Goal: Task Accomplishment & Management: Complete application form

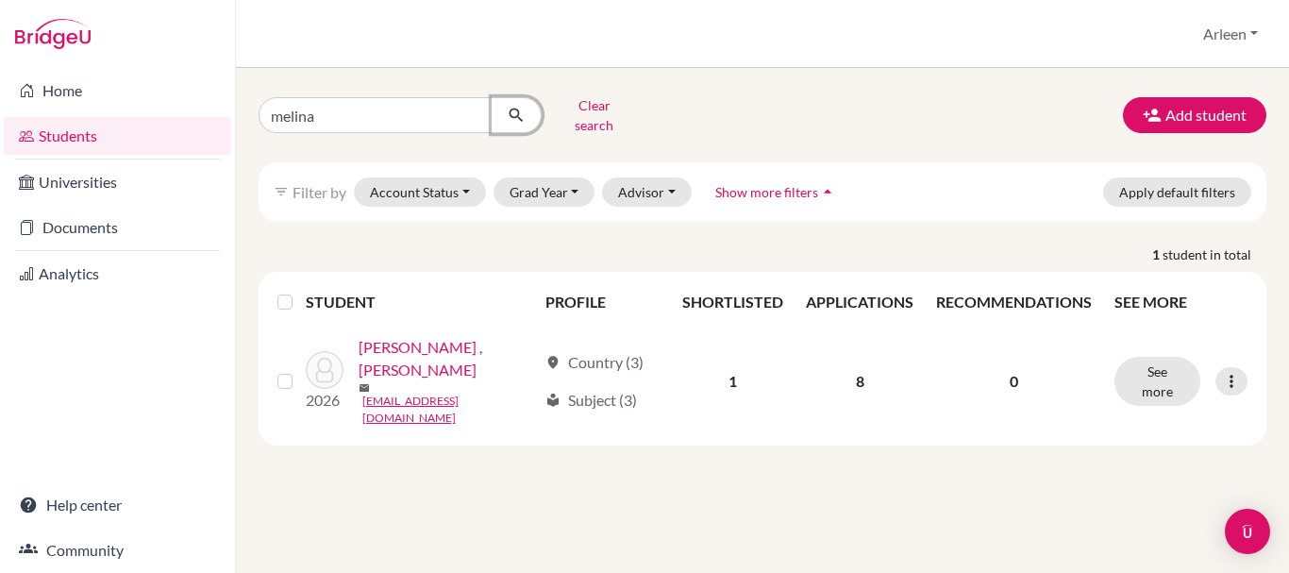
click at [518, 107] on icon "submit" at bounding box center [516, 115] width 19 height 19
click at [567, 181] on button "Grad Year" at bounding box center [544, 191] width 102 height 29
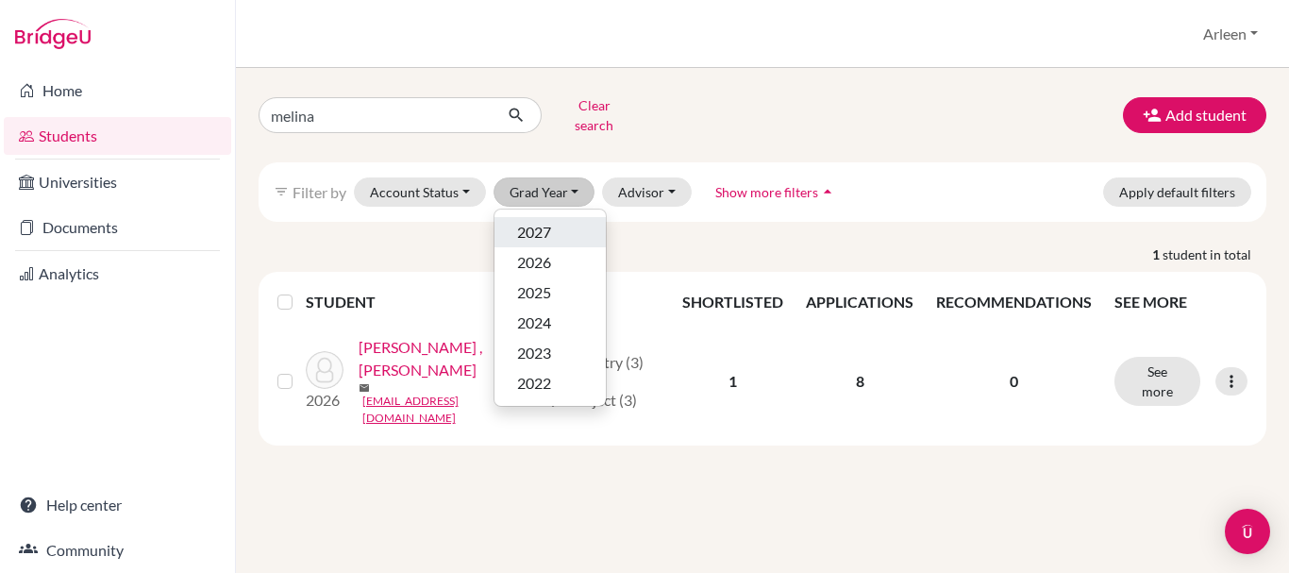
click at [546, 221] on span "2027" at bounding box center [534, 232] width 34 height 23
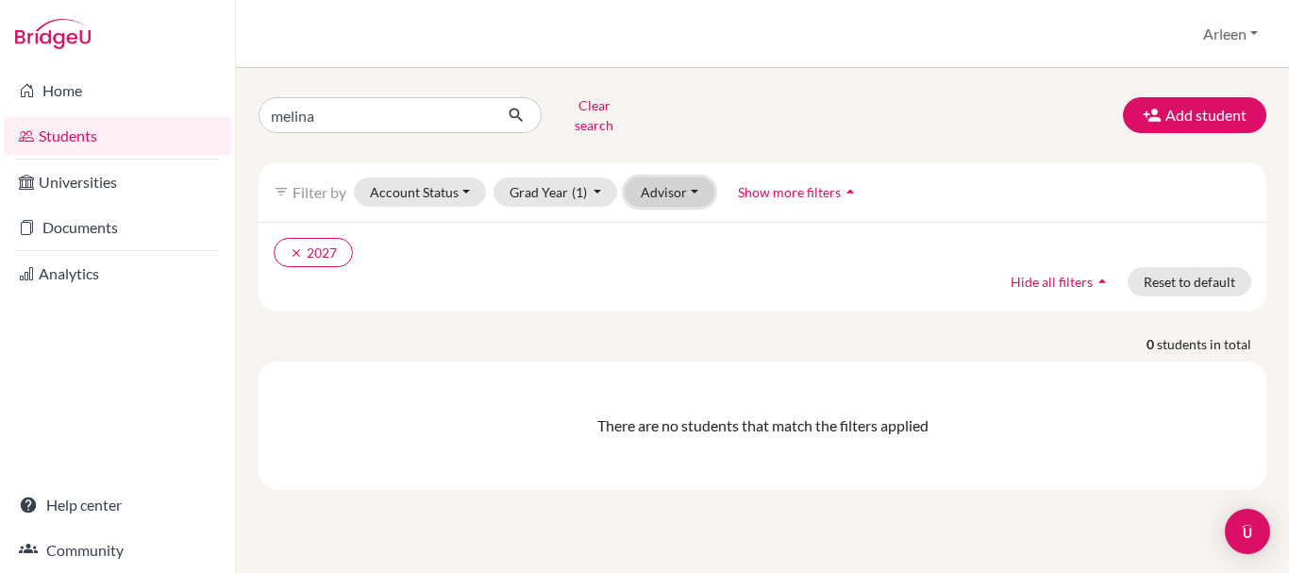
click at [674, 177] on button "Advisor" at bounding box center [669, 191] width 90 height 29
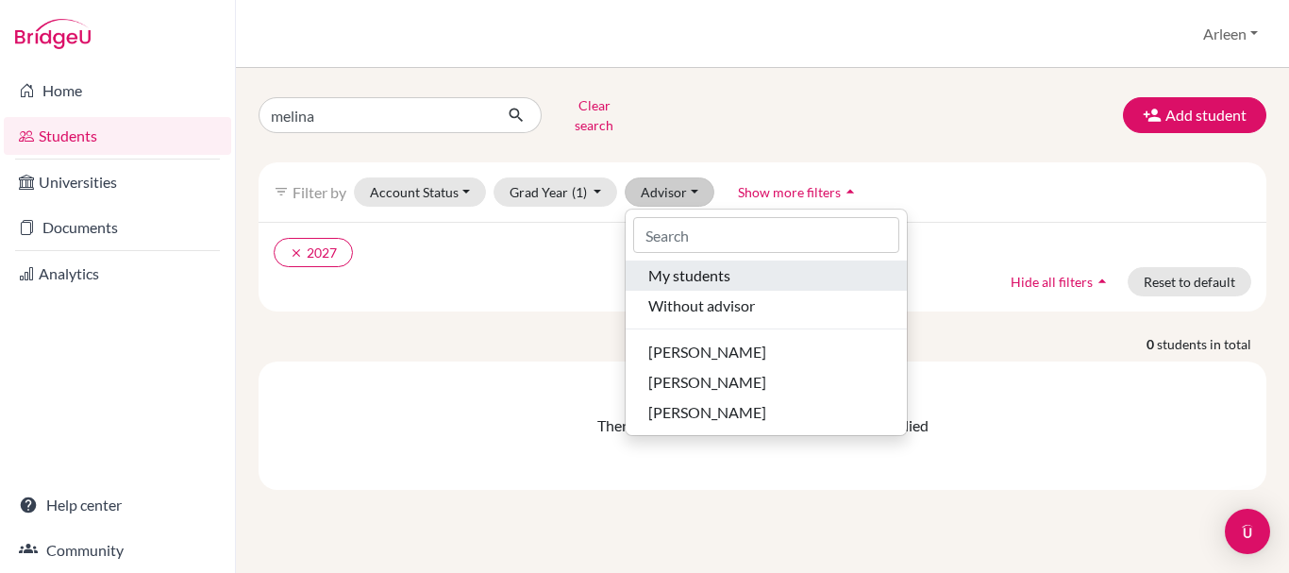
click at [679, 270] on span "My students" at bounding box center [689, 275] width 82 height 23
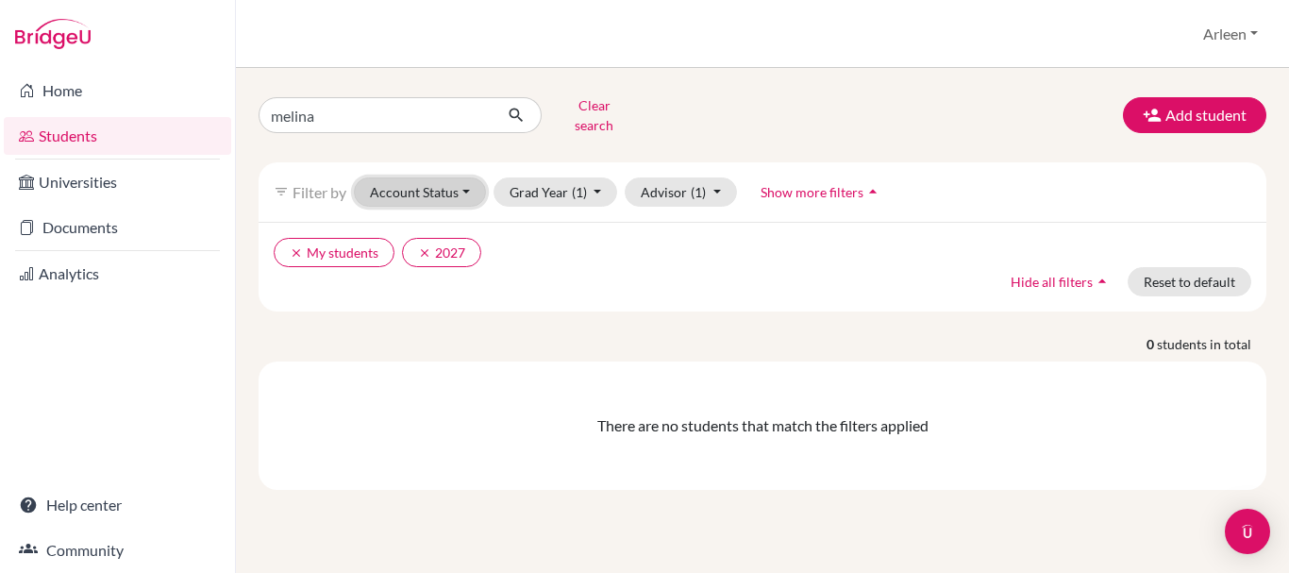
click at [424, 177] on button "Account Status" at bounding box center [420, 191] width 132 height 29
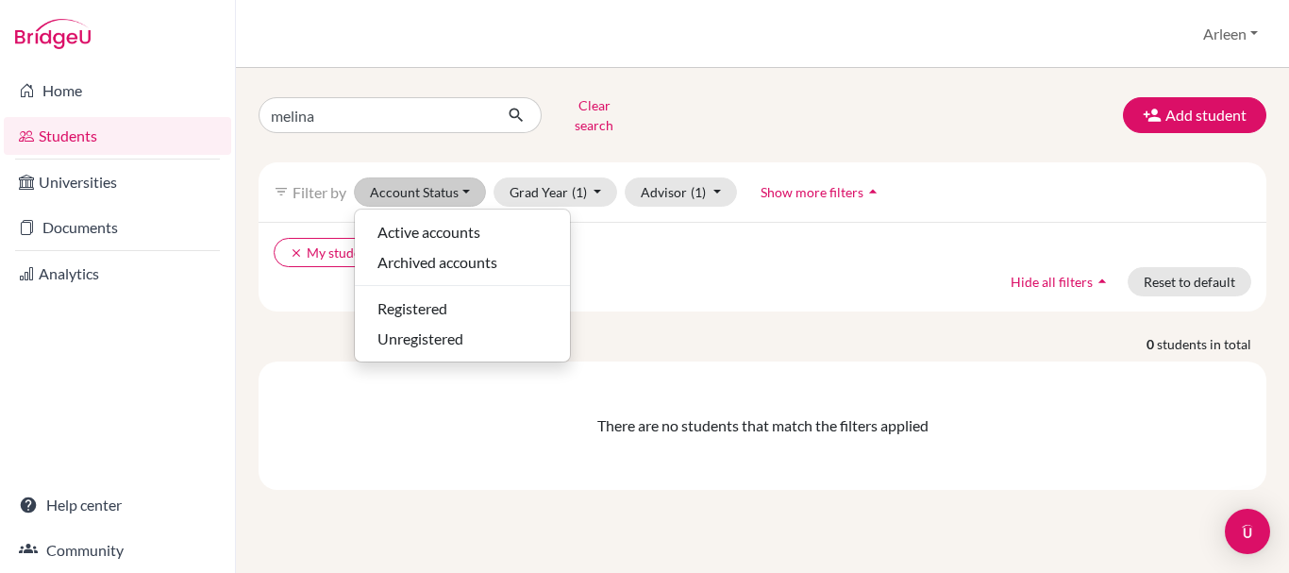
click at [688, 249] on ul "clear My students clear 2027" at bounding box center [640, 252] width 733 height 29
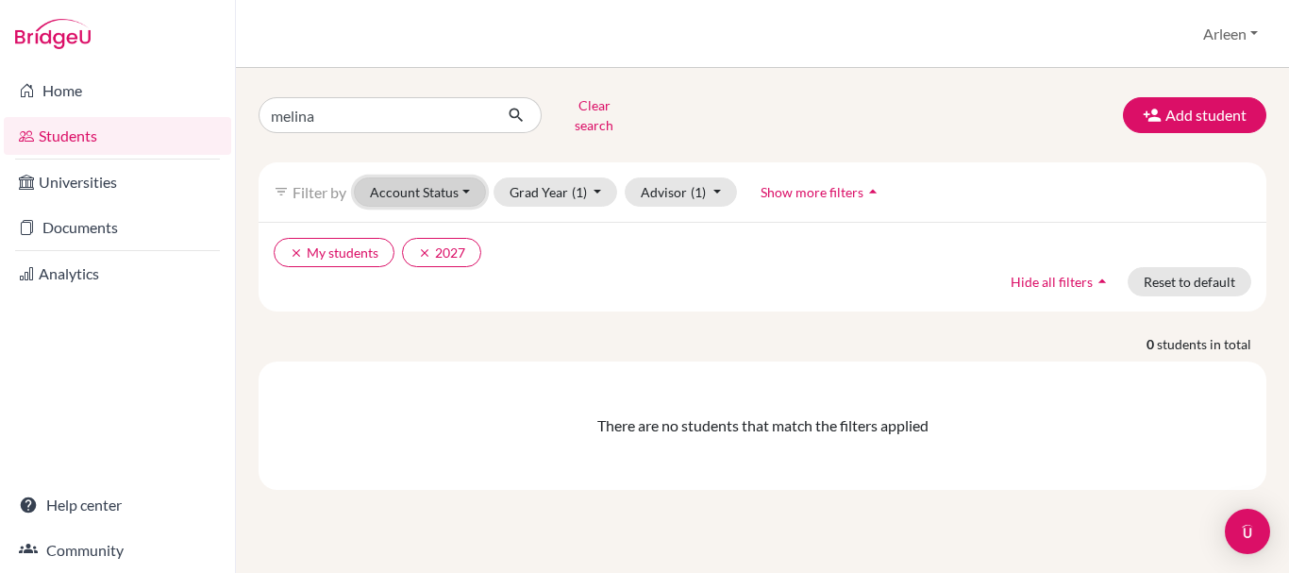
click at [441, 186] on button "Account Status" at bounding box center [420, 191] width 132 height 29
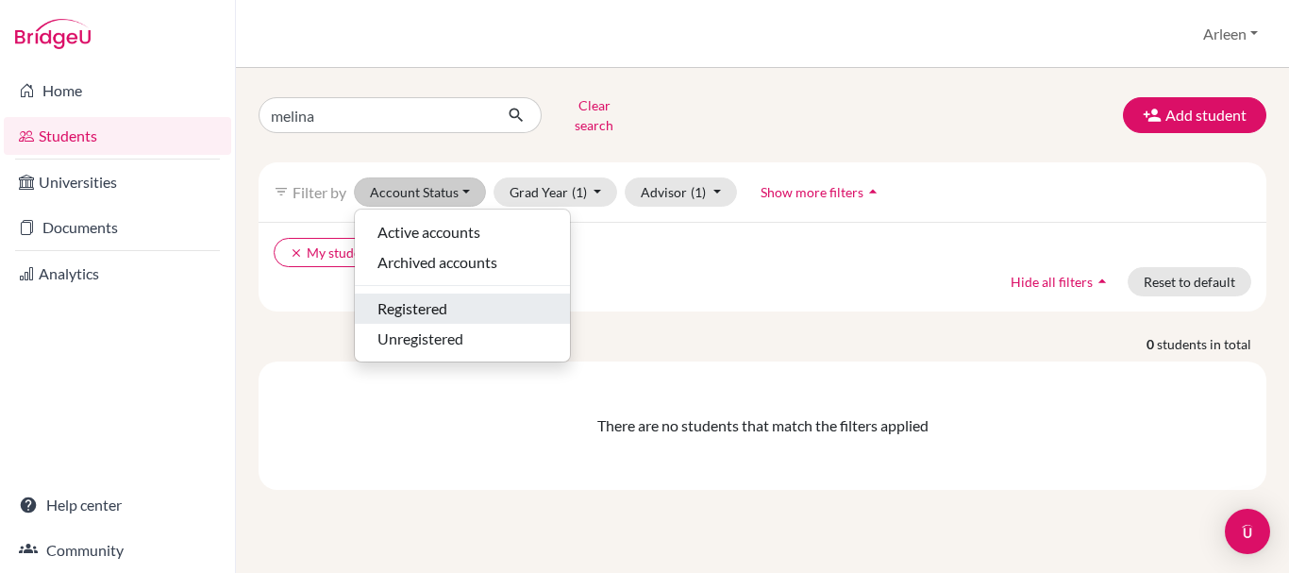
click at [446, 297] on span "Registered" at bounding box center [412, 308] width 70 height 23
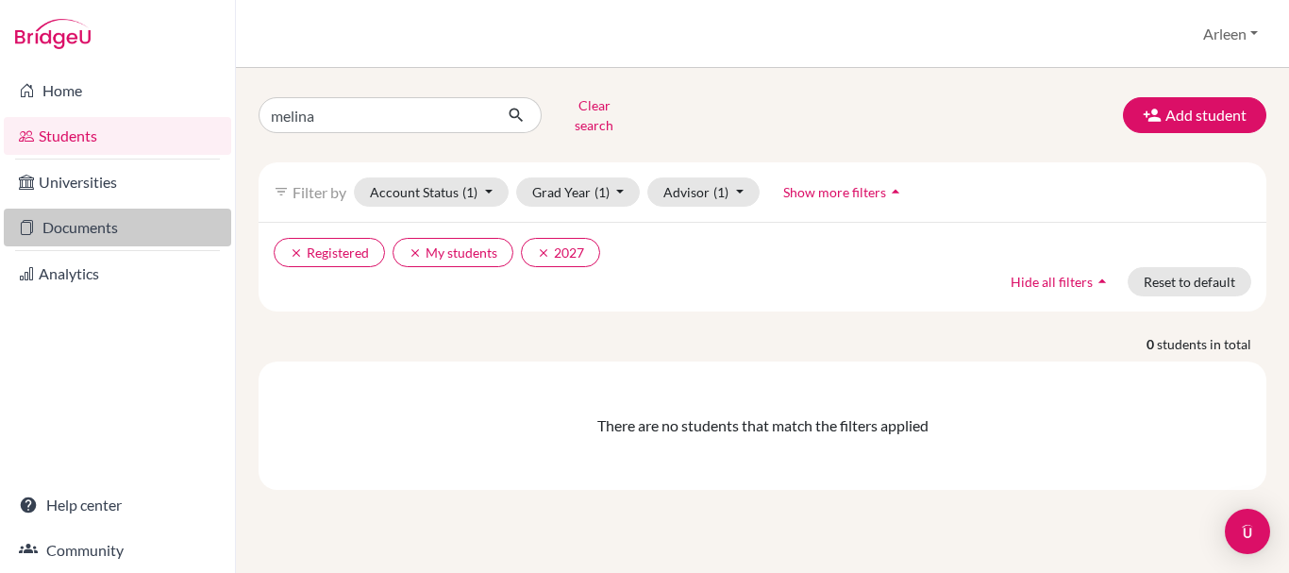
click at [108, 230] on link "Documents" at bounding box center [117, 227] width 227 height 38
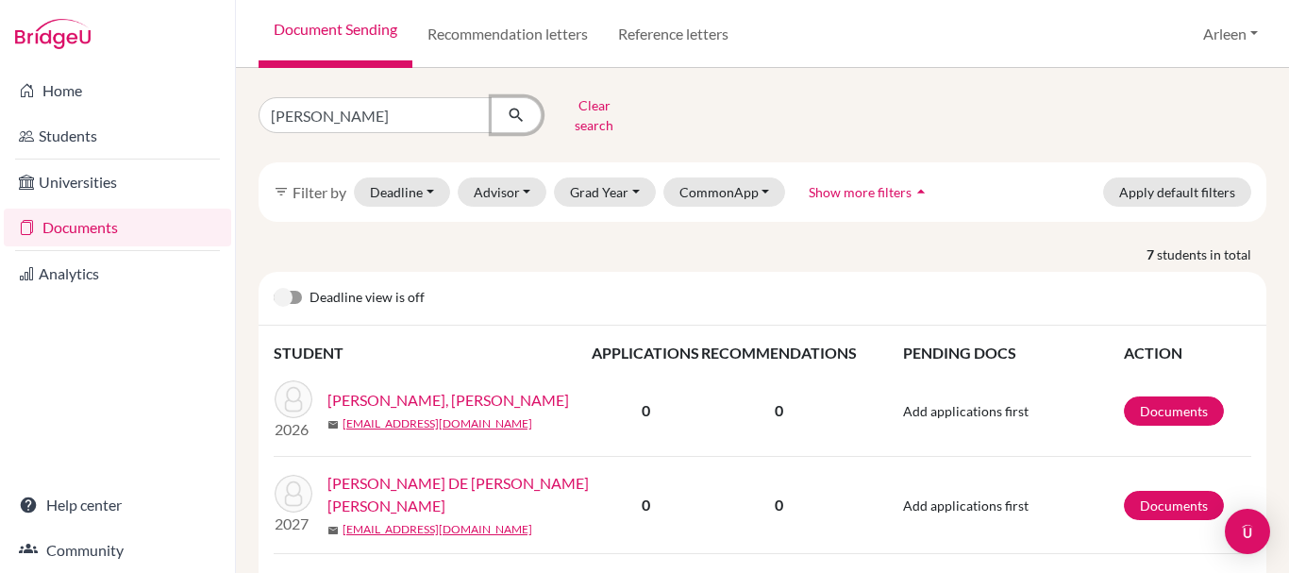
click at [516, 114] on icon "submit" at bounding box center [516, 115] width 19 height 19
drag, startPoint x: 361, startPoint y: 102, endPoint x: 252, endPoint y: 116, distance: 110.3
click at [252, 116] on div "[PERSON_NAME] Clear search" at bounding box center [416, 115] width 345 height 49
click at [624, 191] on button "Grad Year" at bounding box center [605, 191] width 102 height 29
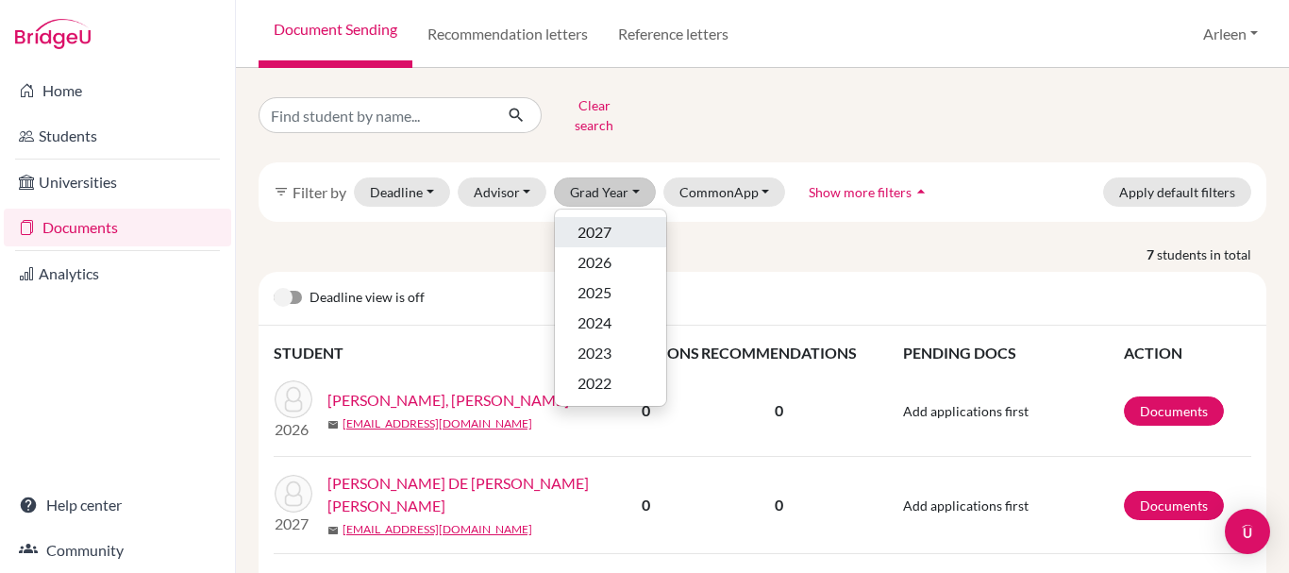
click at [617, 221] on div "2027" at bounding box center [610, 232] width 66 height 23
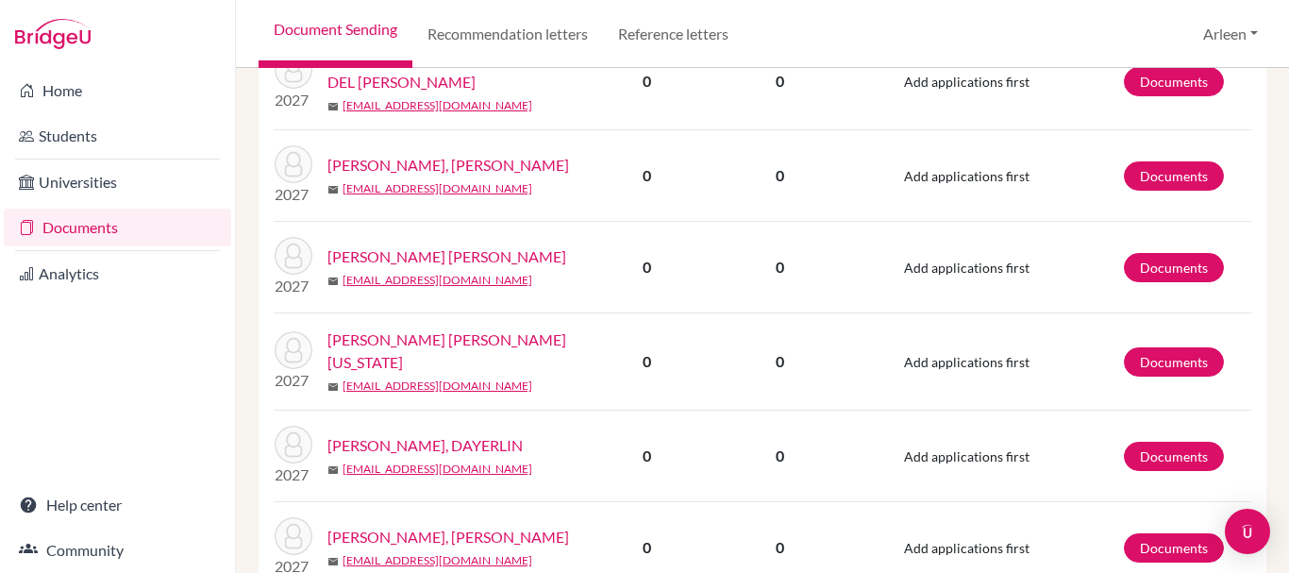
scroll to position [896, 0]
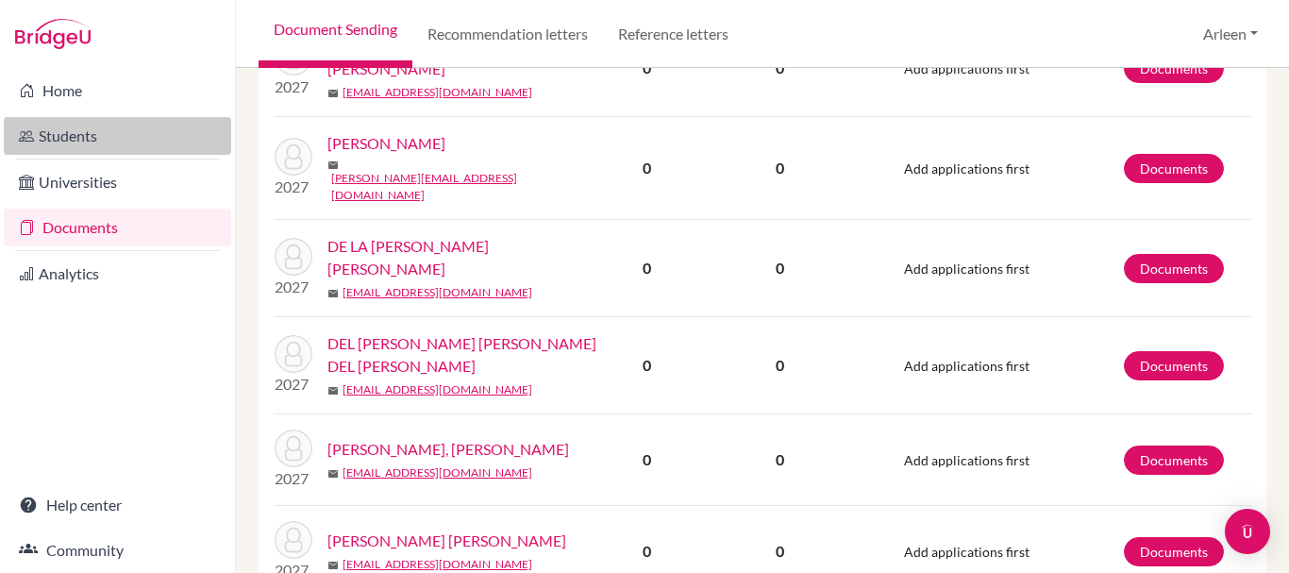
click at [141, 143] on link "Students" at bounding box center [117, 136] width 227 height 38
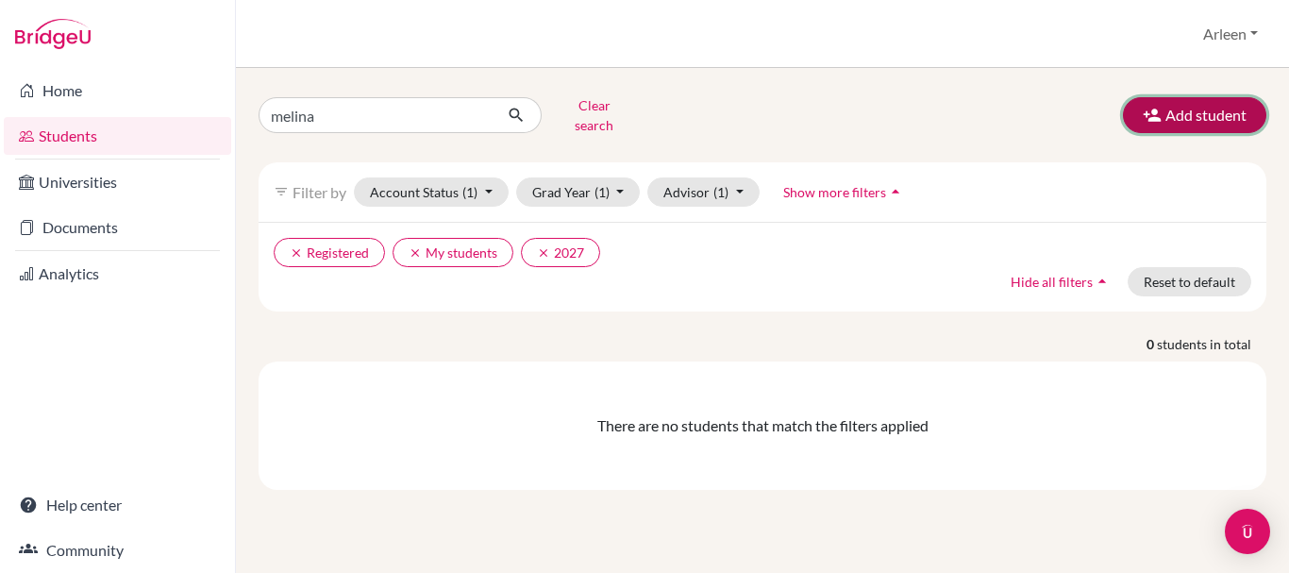
click at [1174, 108] on button "Add student" at bounding box center [1194, 115] width 143 height 36
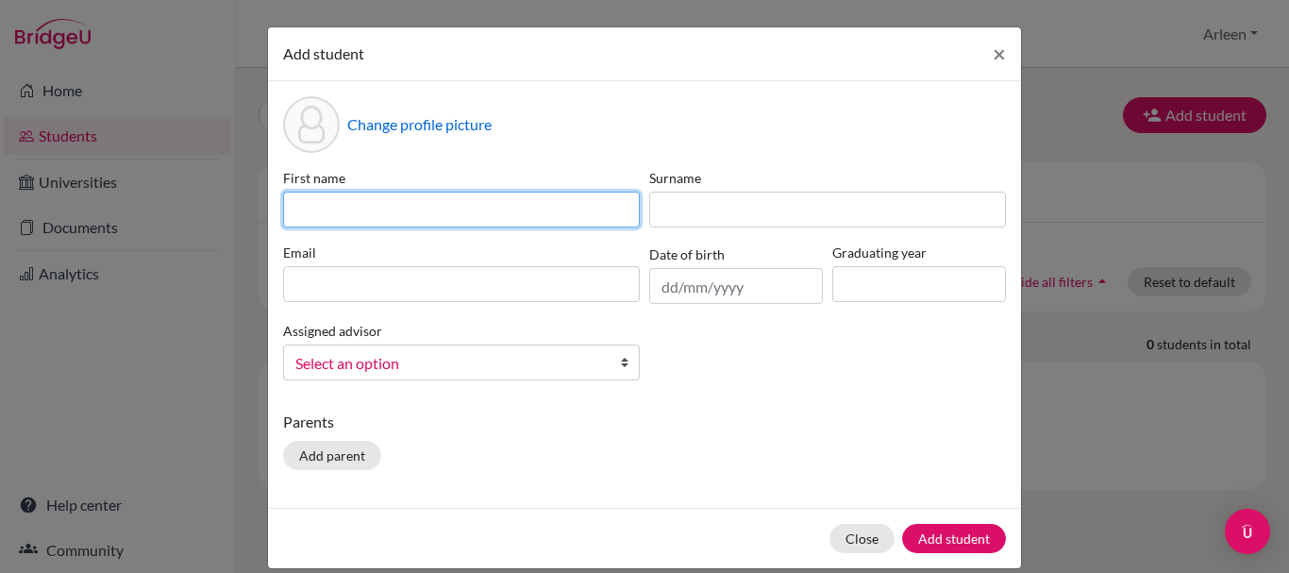
click at [452, 216] on input at bounding box center [461, 209] width 357 height 36
type input "Sebastian"
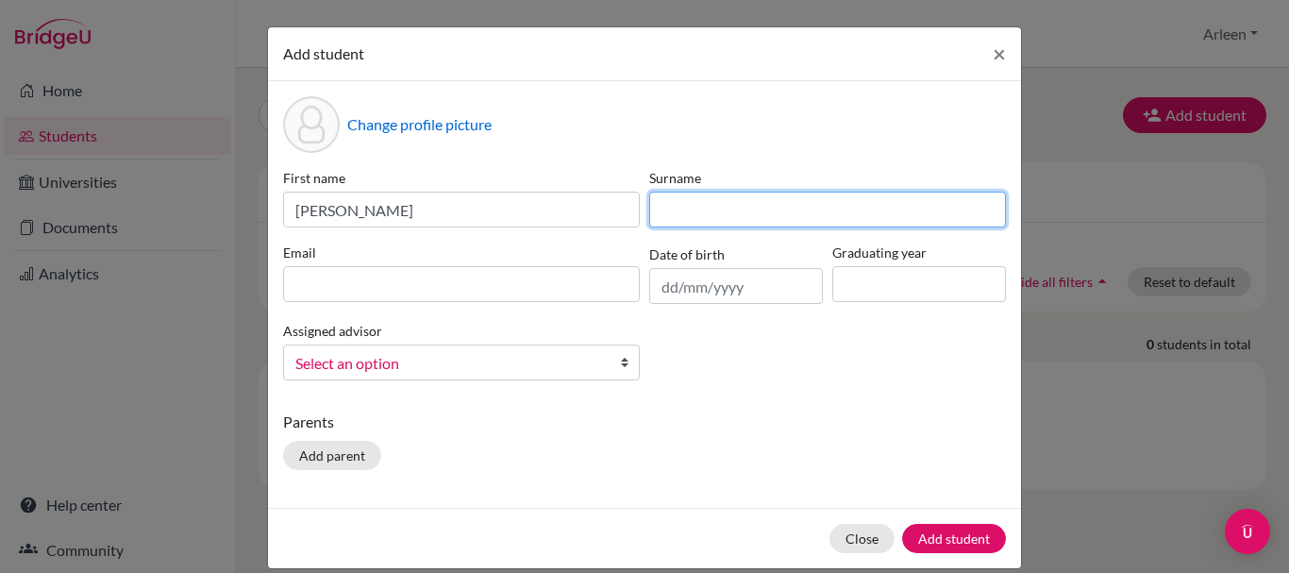
click at [756, 212] on input at bounding box center [827, 209] width 357 height 36
type input "Perez Medina"
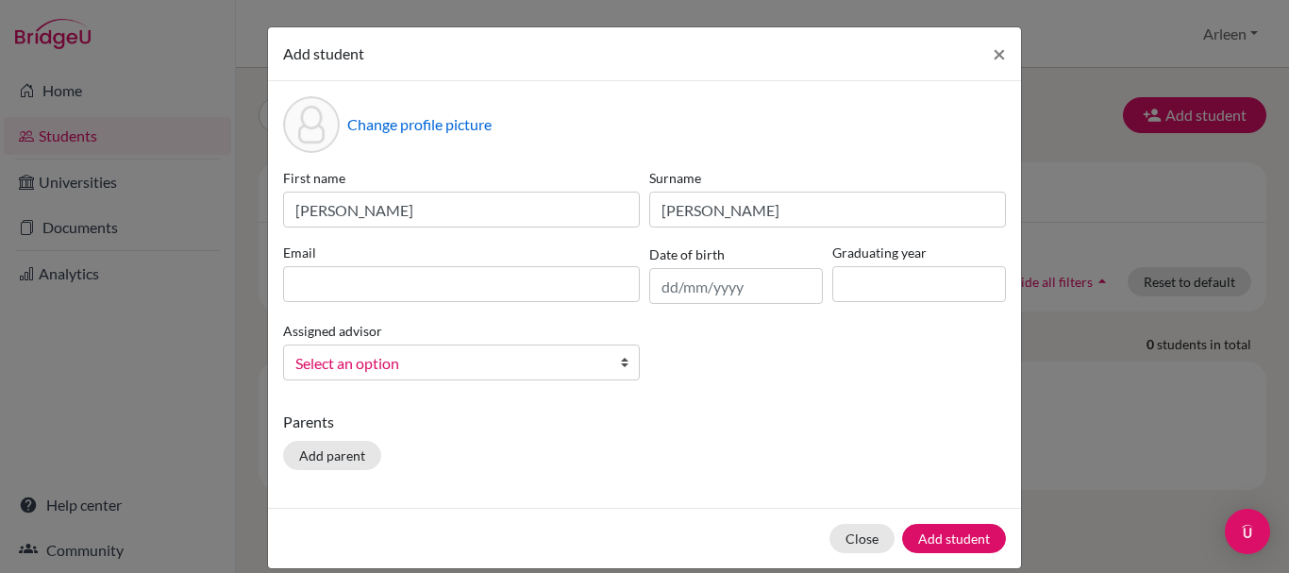
click at [569, 263] on div "Email" at bounding box center [461, 272] width 366 height 61
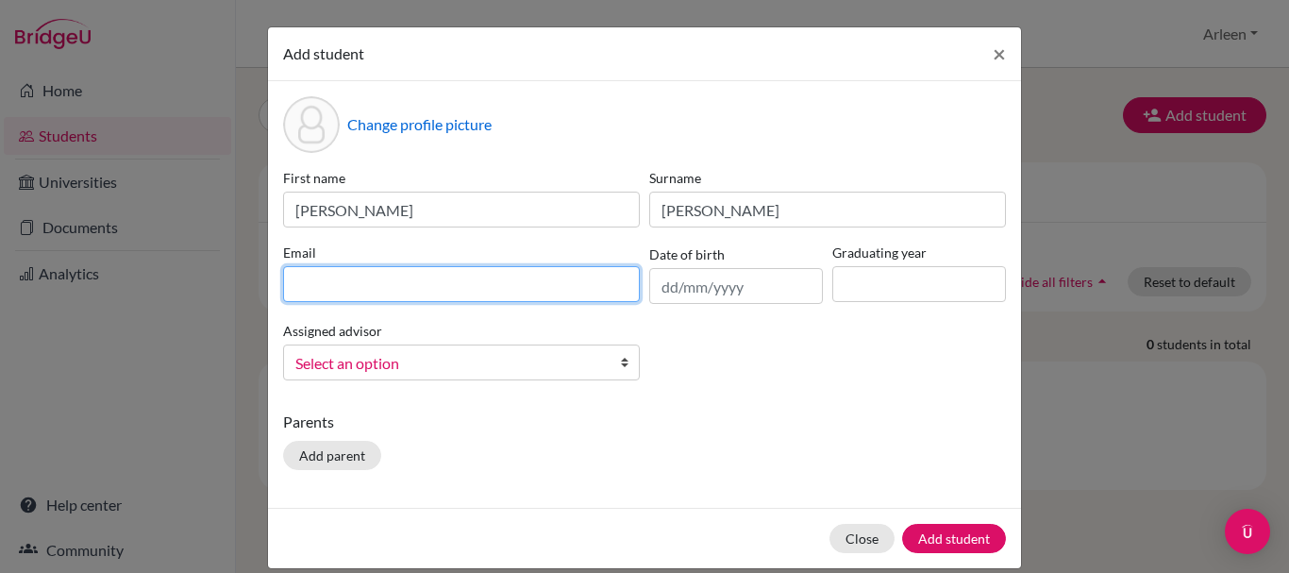
click at [558, 279] on input at bounding box center [461, 284] width 357 height 36
type input "sebastianperezmedina09@gmail.com"
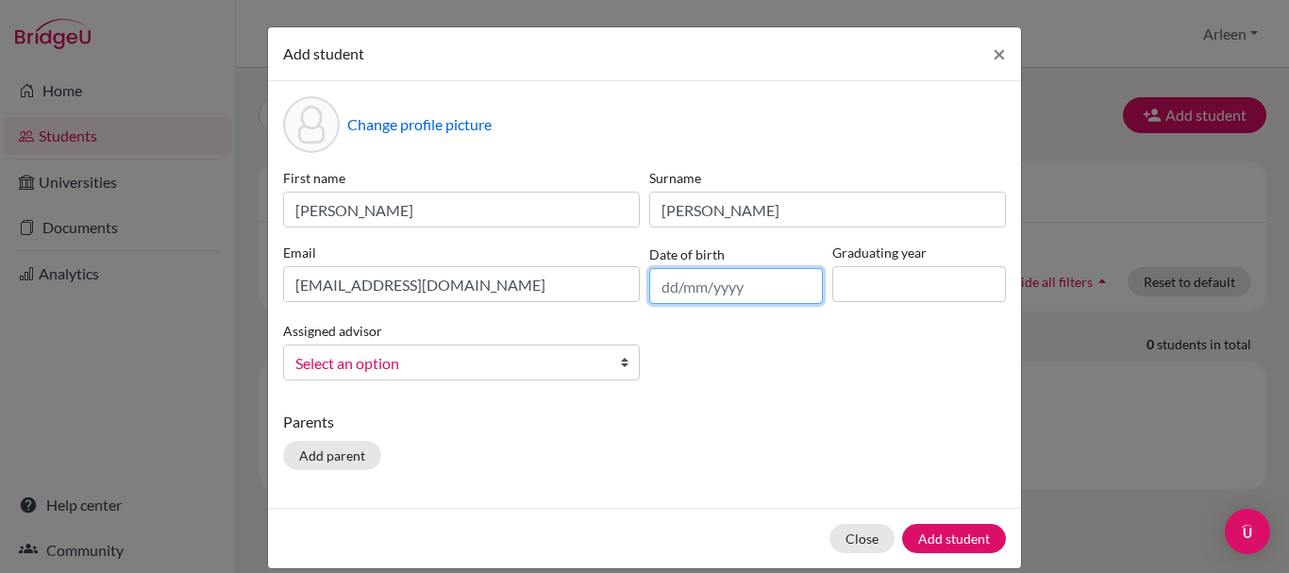
click at [697, 293] on input "text" at bounding box center [736, 286] width 174 height 36
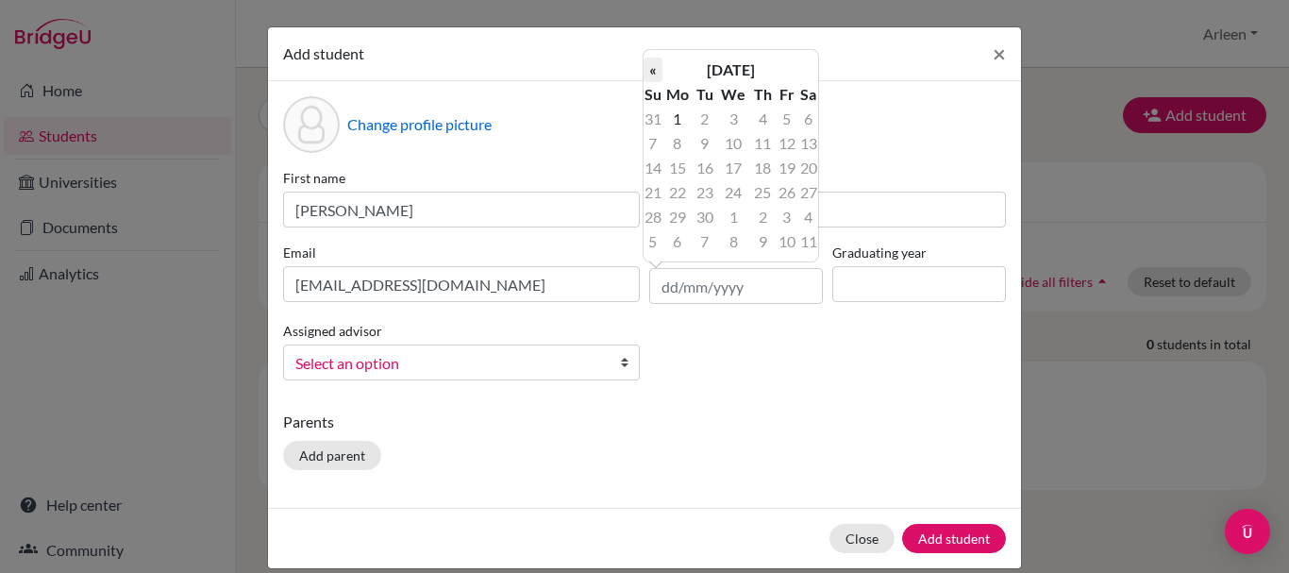
click at [657, 67] on th "«" at bounding box center [652, 70] width 19 height 25
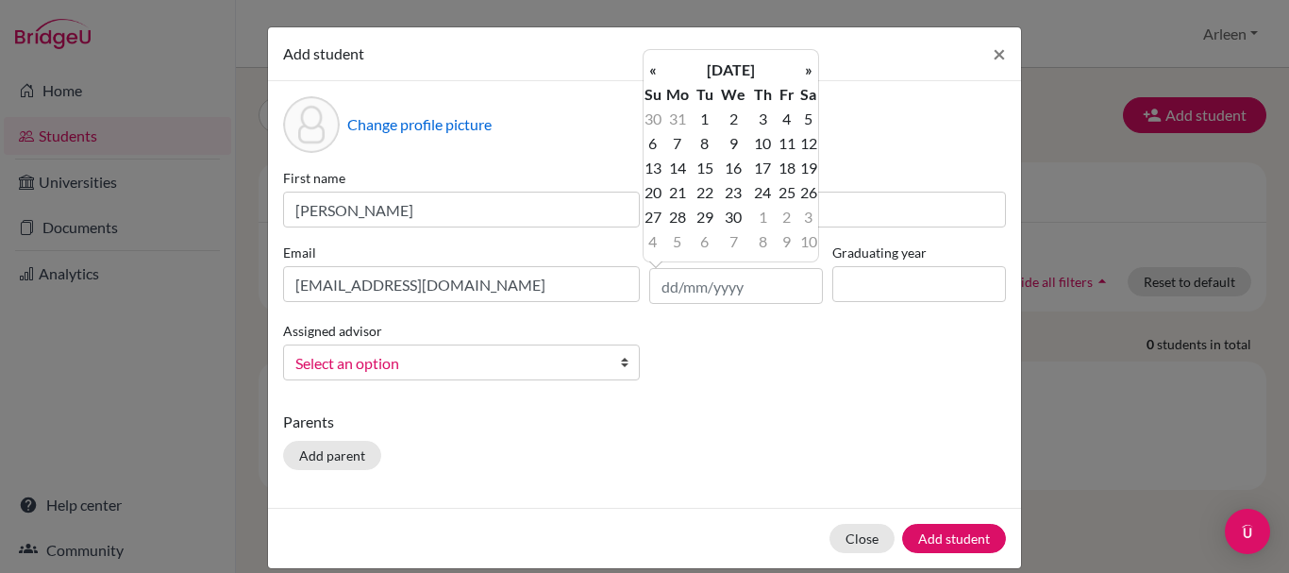
click at [657, 67] on th "«" at bounding box center [652, 70] width 19 height 25
click at [657, 66] on th "«" at bounding box center [652, 70] width 19 height 25
click at [657, 65] on th "«" at bounding box center [652, 70] width 19 height 25
click at [658, 63] on th "«" at bounding box center [652, 70] width 19 height 25
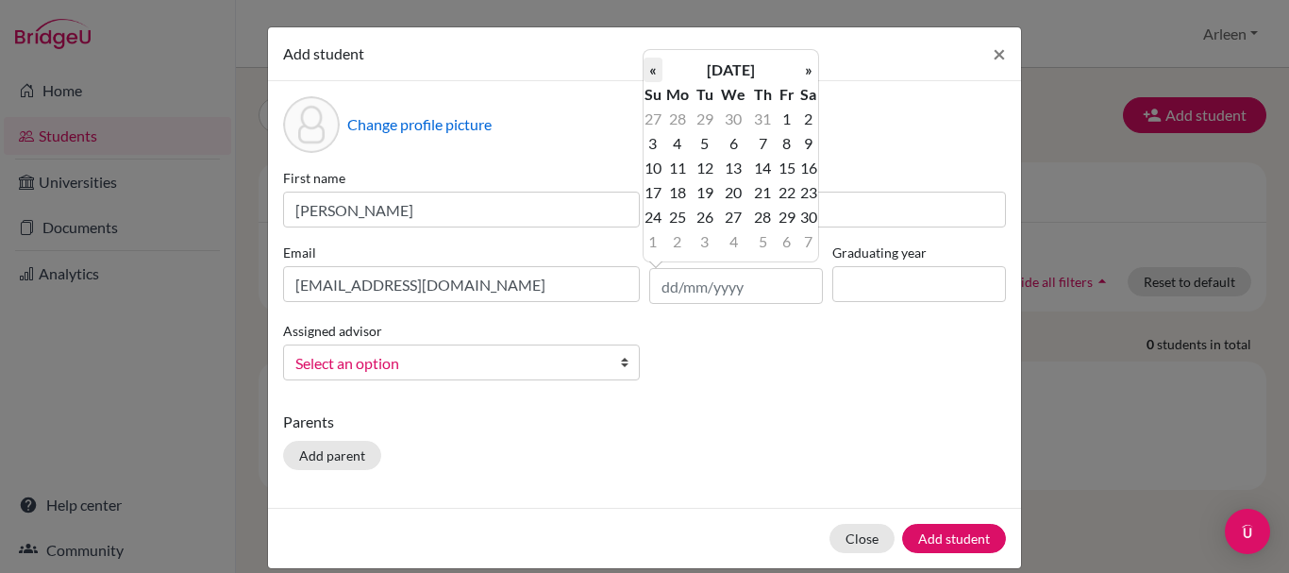
click at [659, 62] on th "«" at bounding box center [652, 70] width 19 height 25
click at [661, 62] on th "«" at bounding box center [652, 70] width 19 height 25
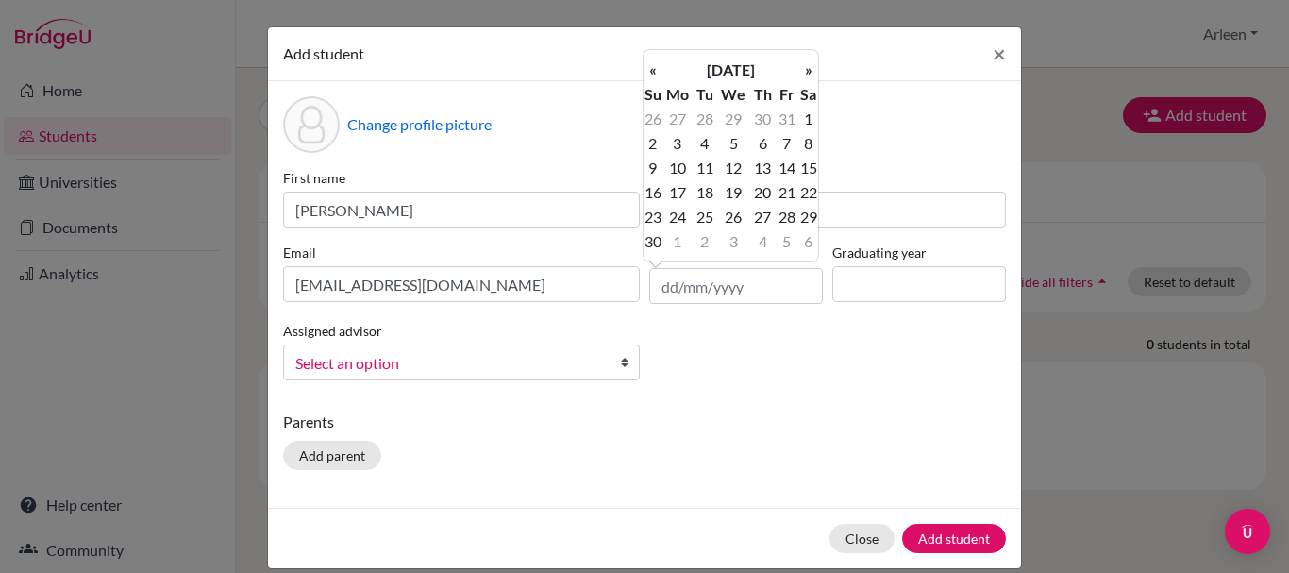
click at [661, 62] on th "«" at bounding box center [652, 70] width 19 height 25
click at [710, 69] on th "April 2024" at bounding box center [730, 70] width 137 height 25
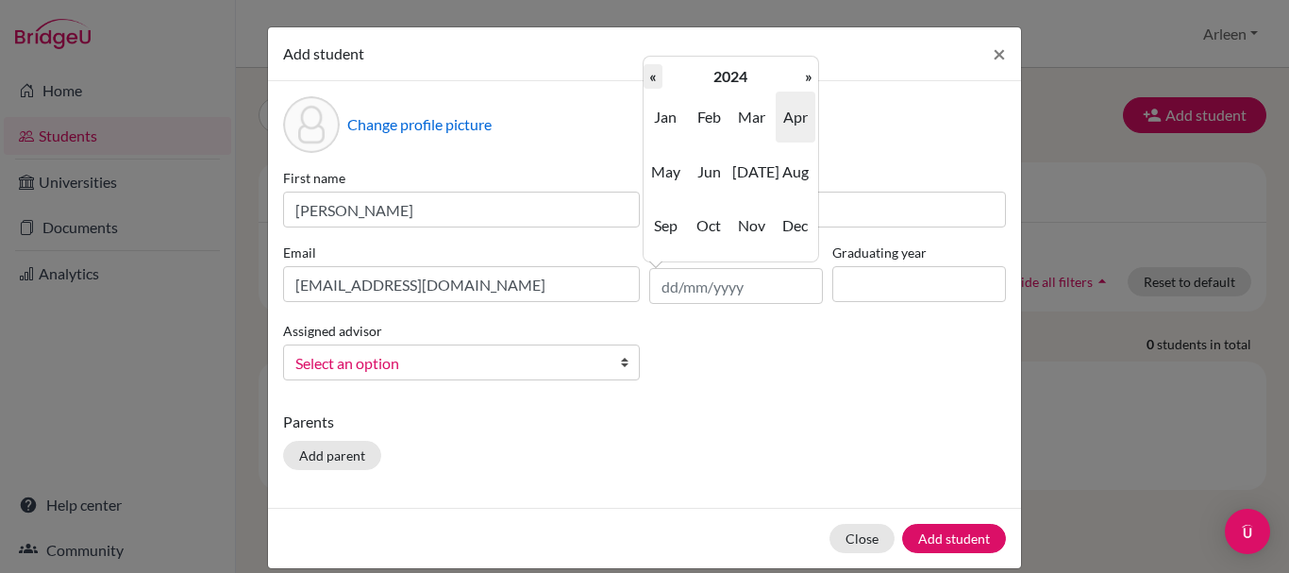
click at [660, 77] on th "«" at bounding box center [652, 76] width 19 height 25
click at [658, 75] on th "«" at bounding box center [652, 76] width 19 height 25
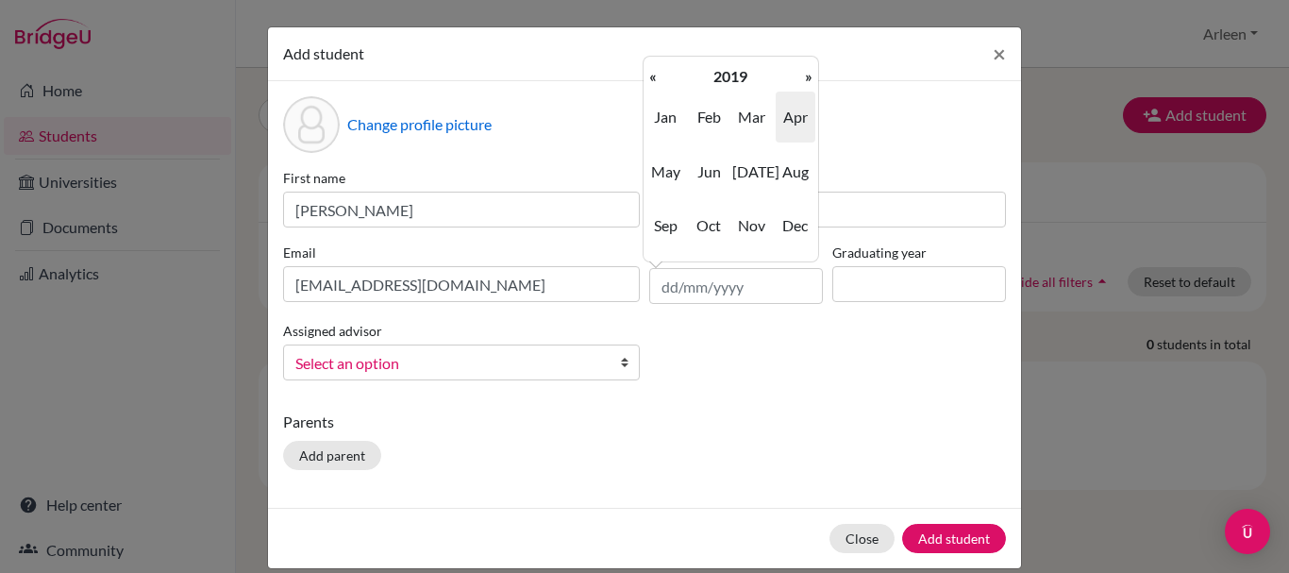
click at [658, 75] on th "«" at bounding box center [652, 76] width 19 height 25
click at [659, 75] on th "«" at bounding box center [652, 76] width 19 height 25
click at [660, 75] on th "«" at bounding box center [652, 76] width 19 height 25
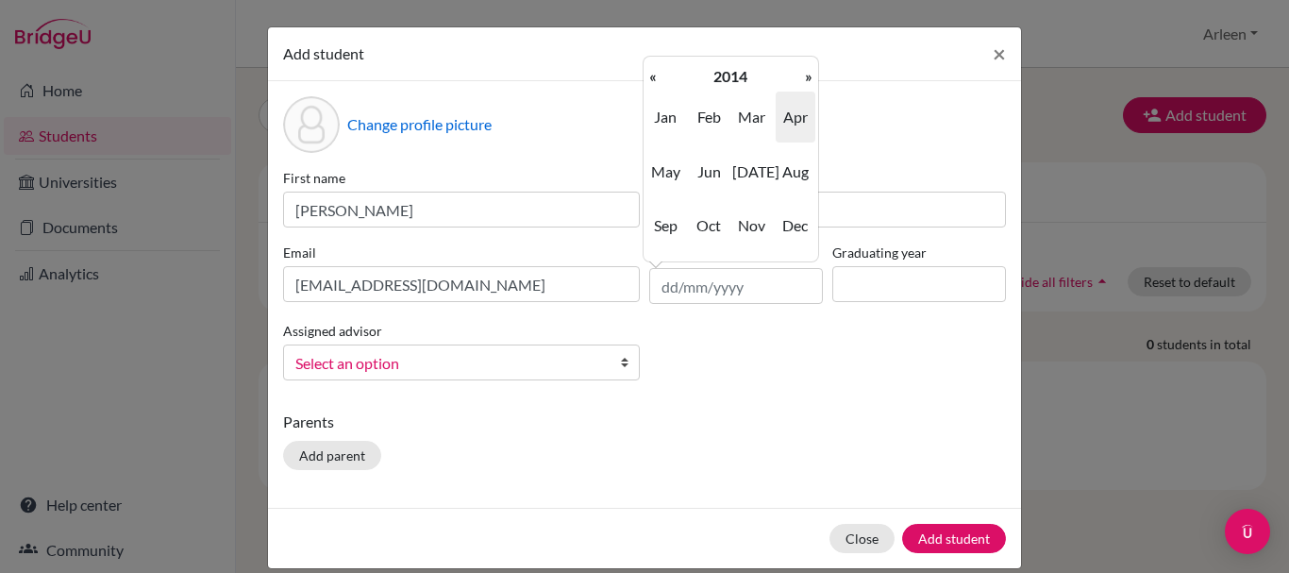
click at [660, 75] on th "«" at bounding box center [652, 76] width 19 height 25
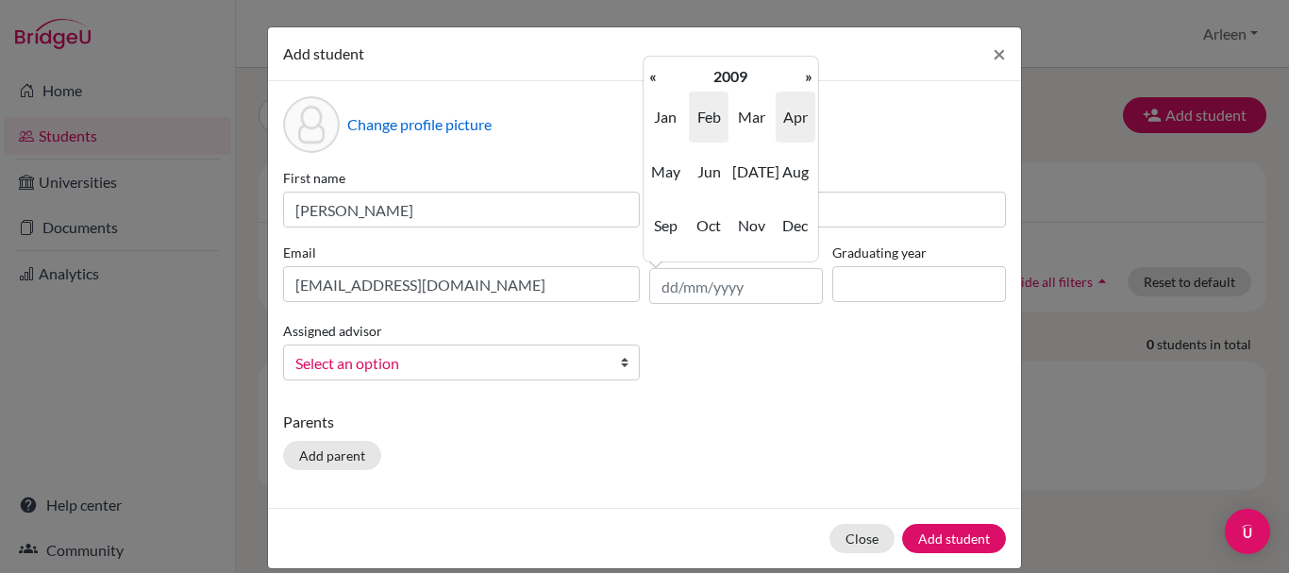
click at [716, 119] on span "Feb" at bounding box center [709, 117] width 40 height 51
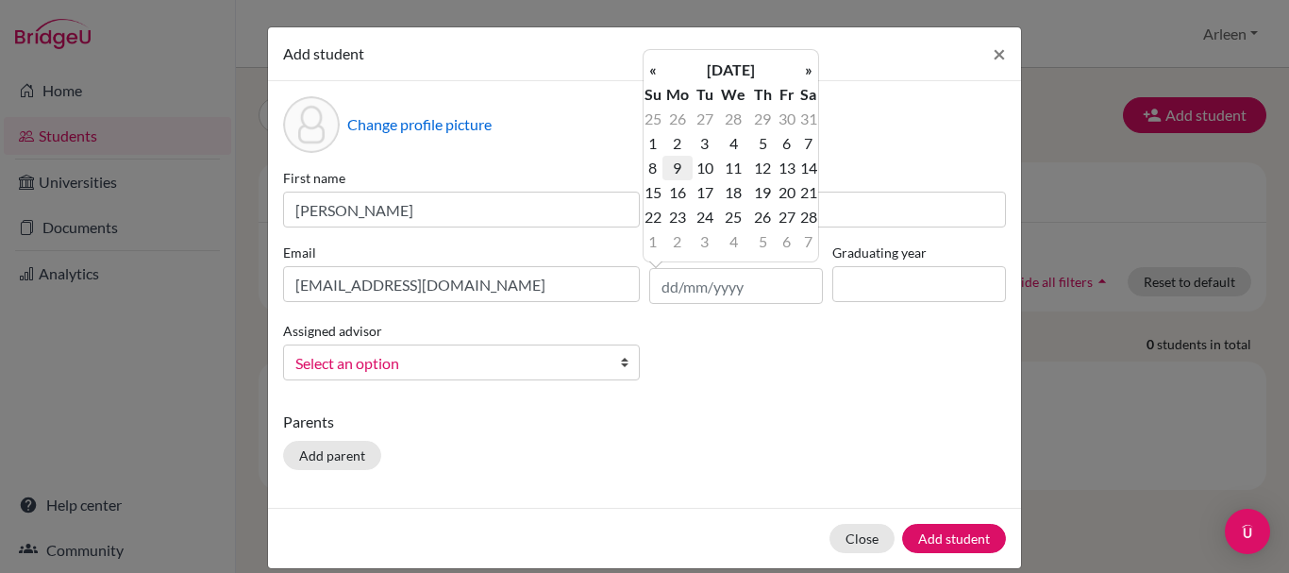
click at [680, 175] on td "9" at bounding box center [677, 168] width 31 height 25
type input "09/02/2009"
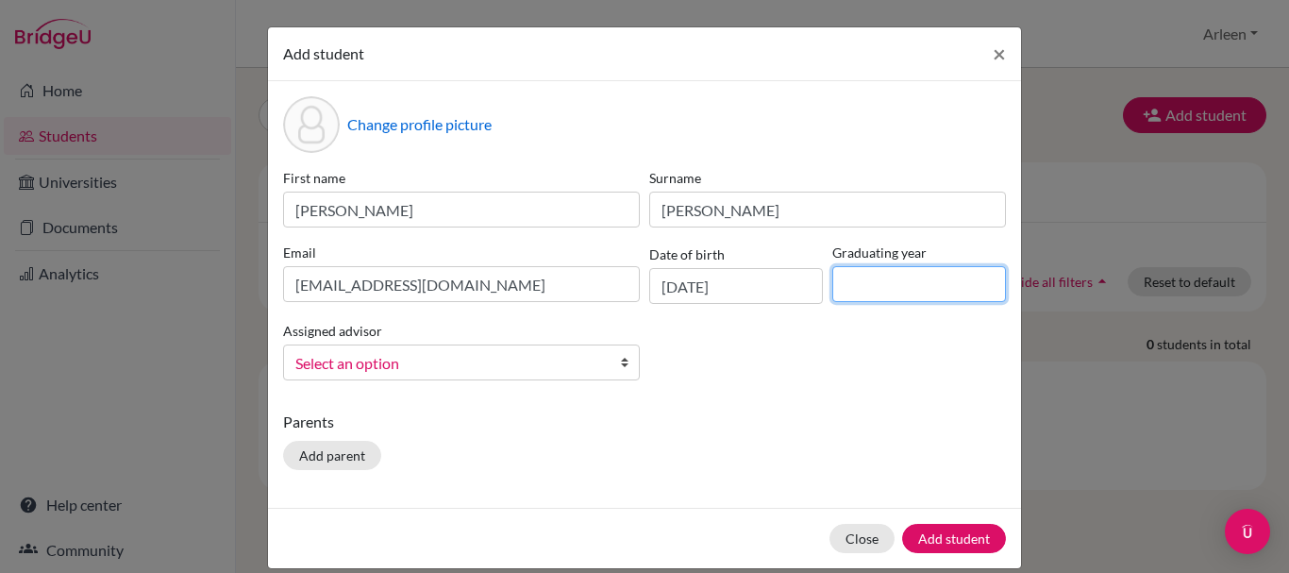
click at [856, 285] on input at bounding box center [919, 284] width 174 height 36
type input "2027"
click at [487, 374] on span "Select an option" at bounding box center [449, 363] width 308 height 25
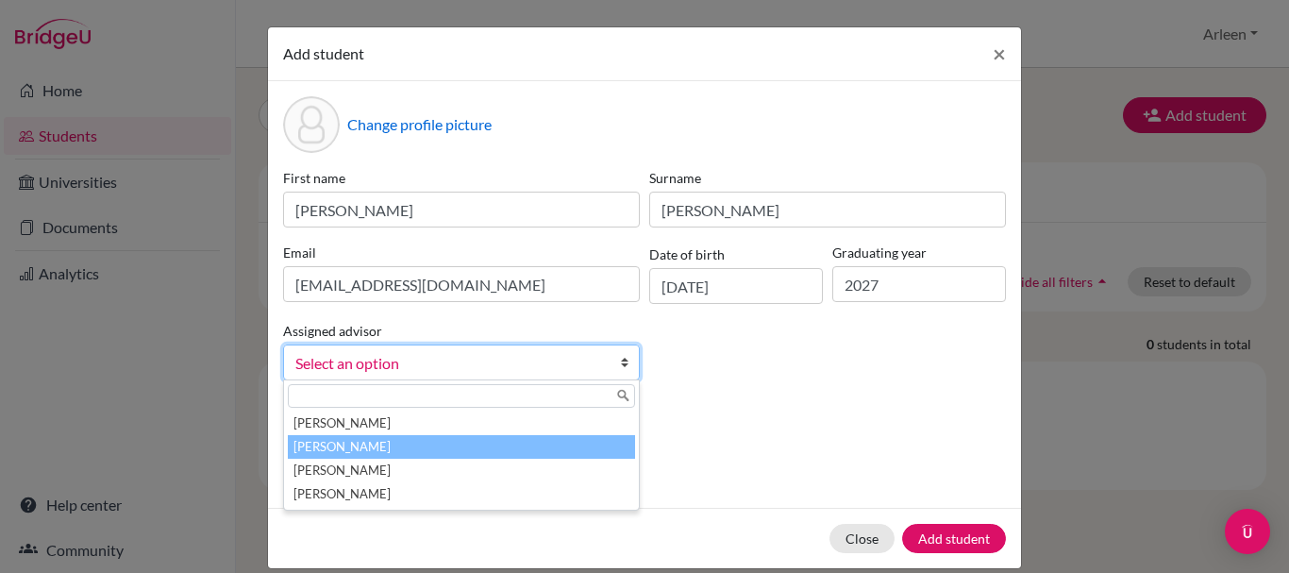
click at [469, 448] on li "Guzman, Arleen" at bounding box center [461, 447] width 347 height 24
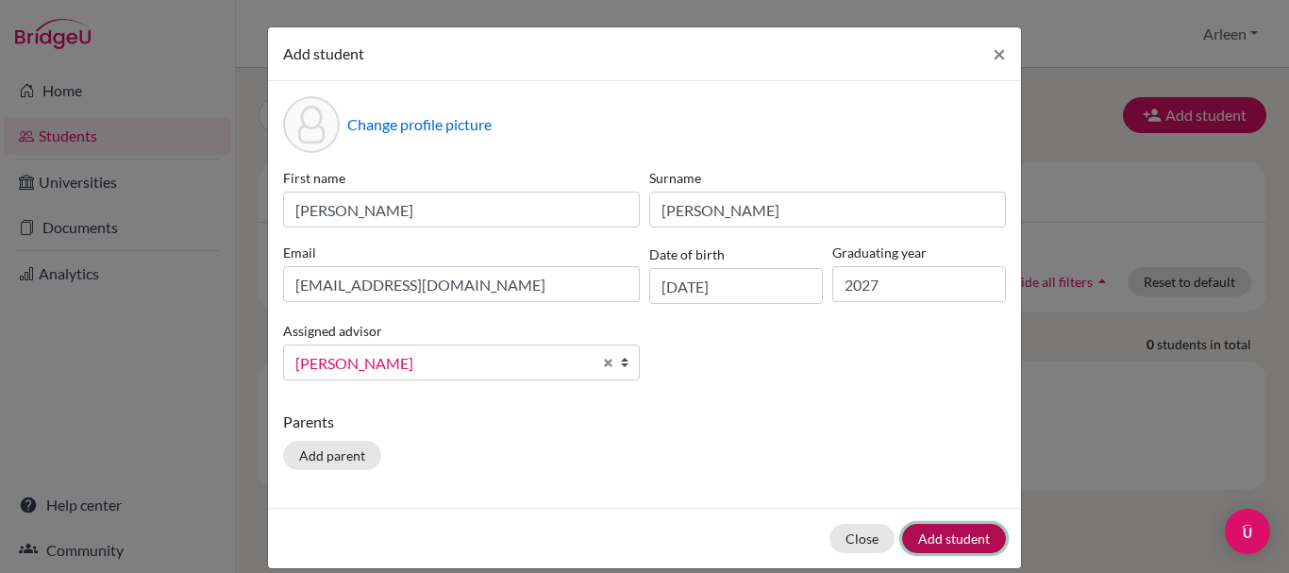
click at [943, 529] on button "Add student" at bounding box center [954, 538] width 104 height 29
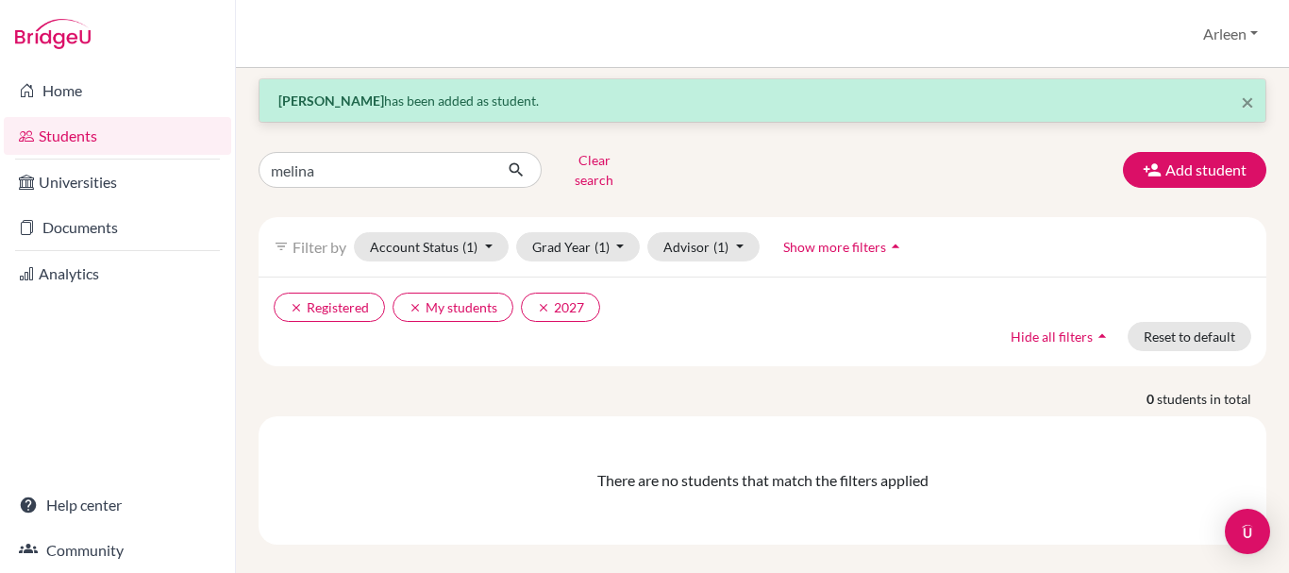
scroll to position [16, 0]
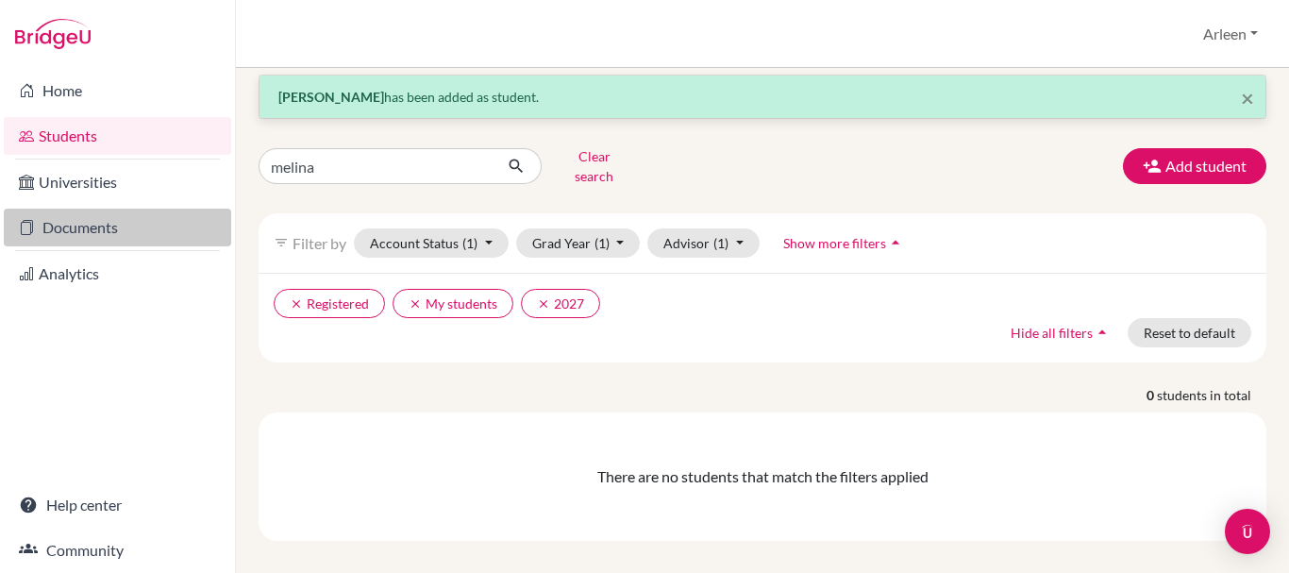
click at [87, 232] on link "Documents" at bounding box center [117, 227] width 227 height 38
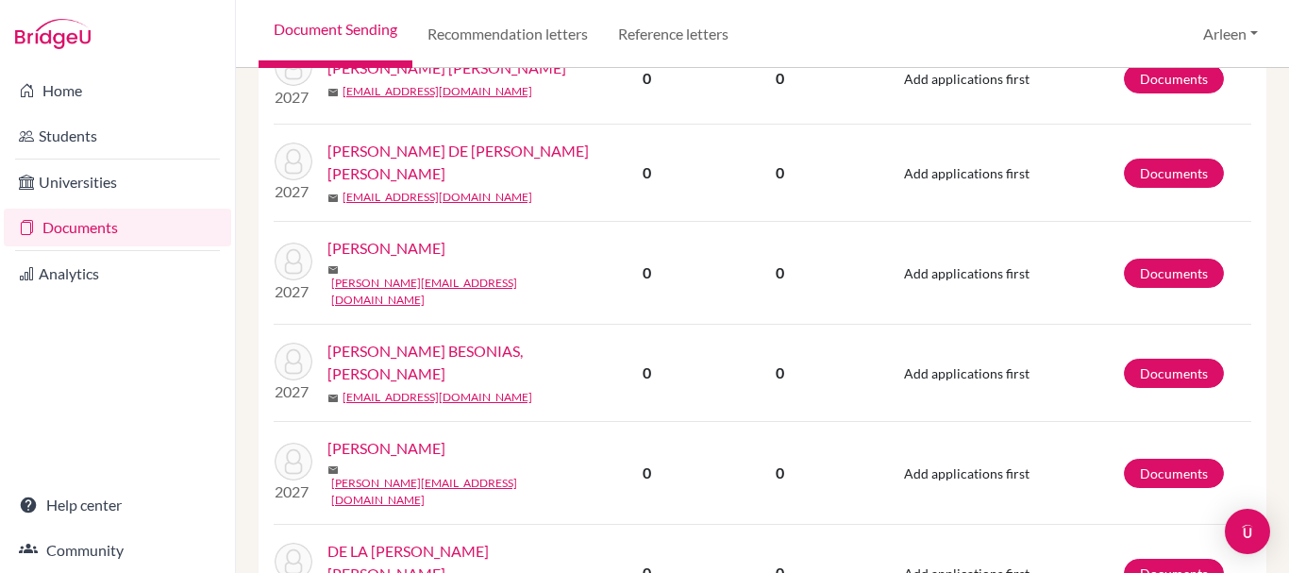
scroll to position [660, 0]
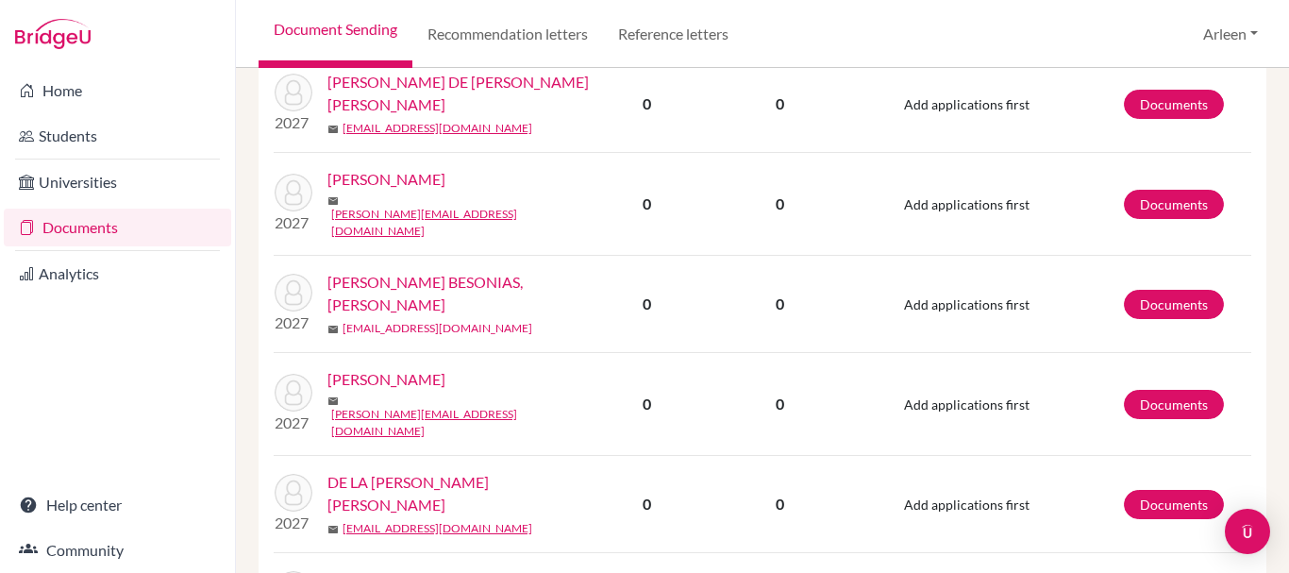
click at [386, 320] on link "ccastepeo@gmail.com" at bounding box center [437, 328] width 190 height 17
click at [433, 282] on link "[PERSON_NAME] BESONIAS, [PERSON_NAME]" at bounding box center [465, 293] width 277 height 45
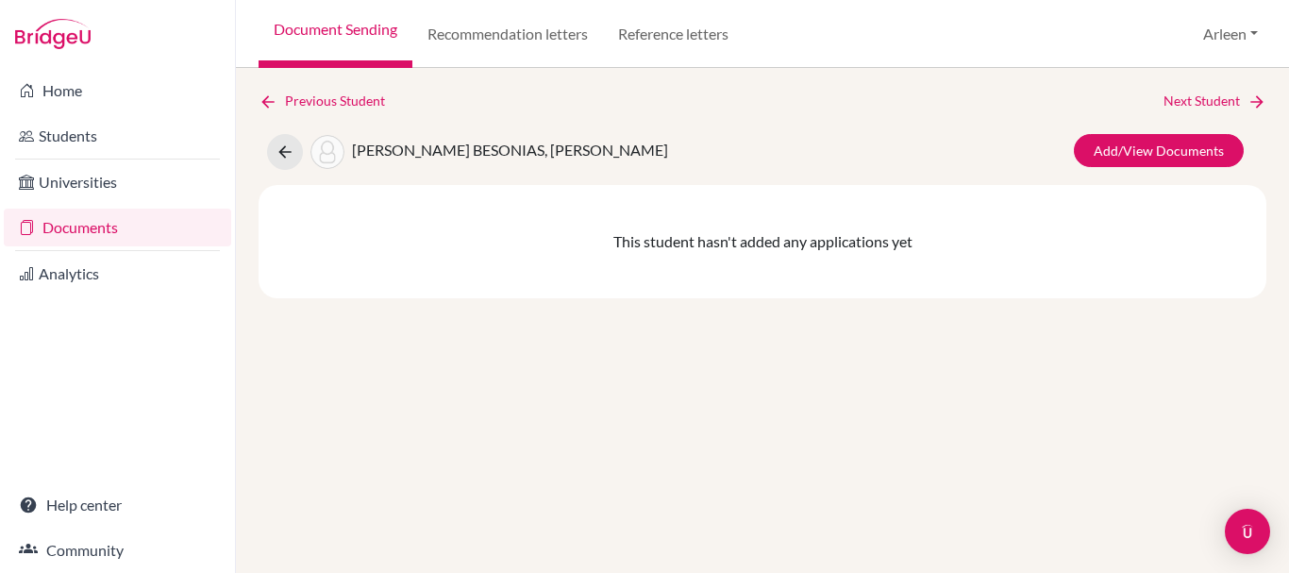
click at [408, 155] on span "[PERSON_NAME] BESONIAS, [PERSON_NAME]" at bounding box center [510, 150] width 316 height 18
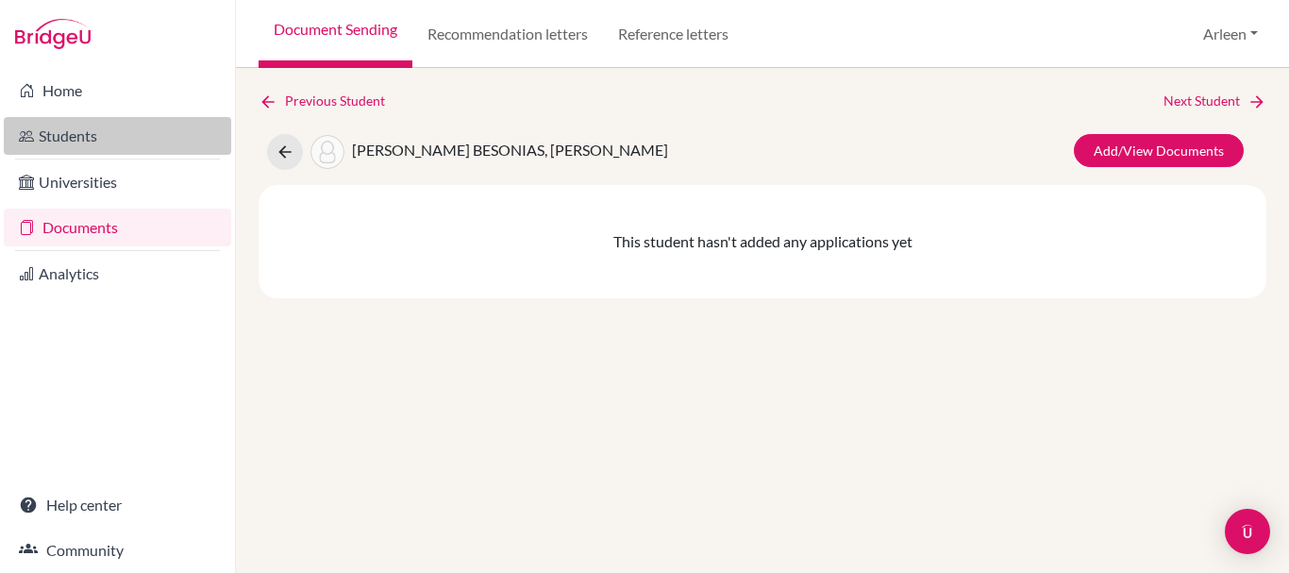
click at [119, 135] on link "Students" at bounding box center [117, 136] width 227 height 38
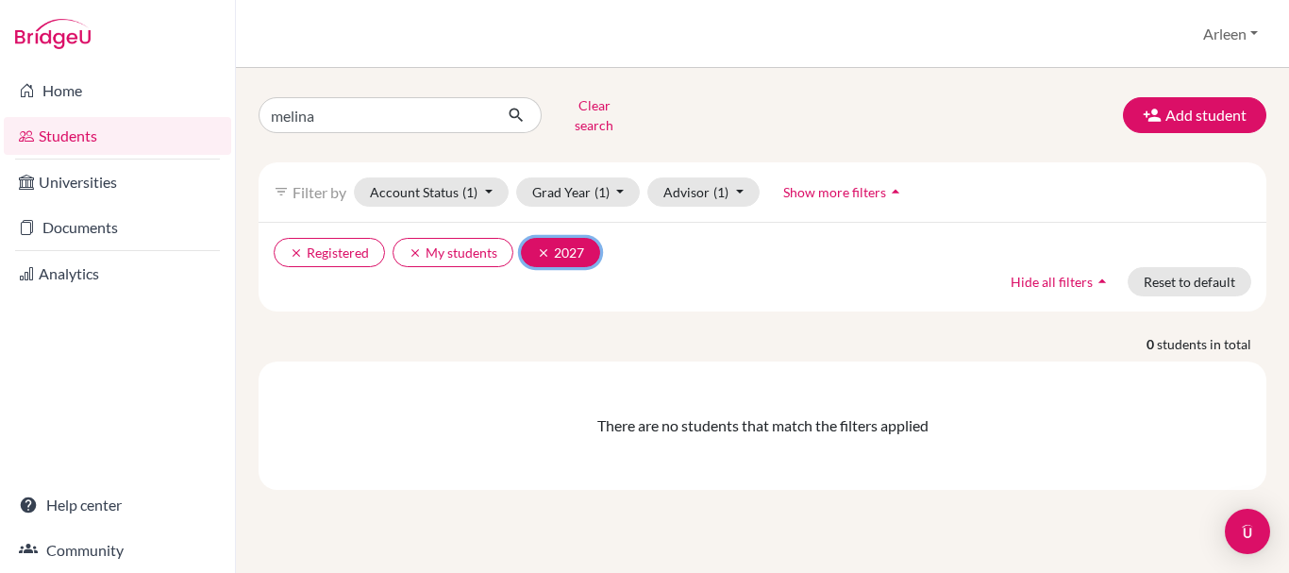
click at [533, 244] on button "clear 2027" at bounding box center [560, 252] width 79 height 29
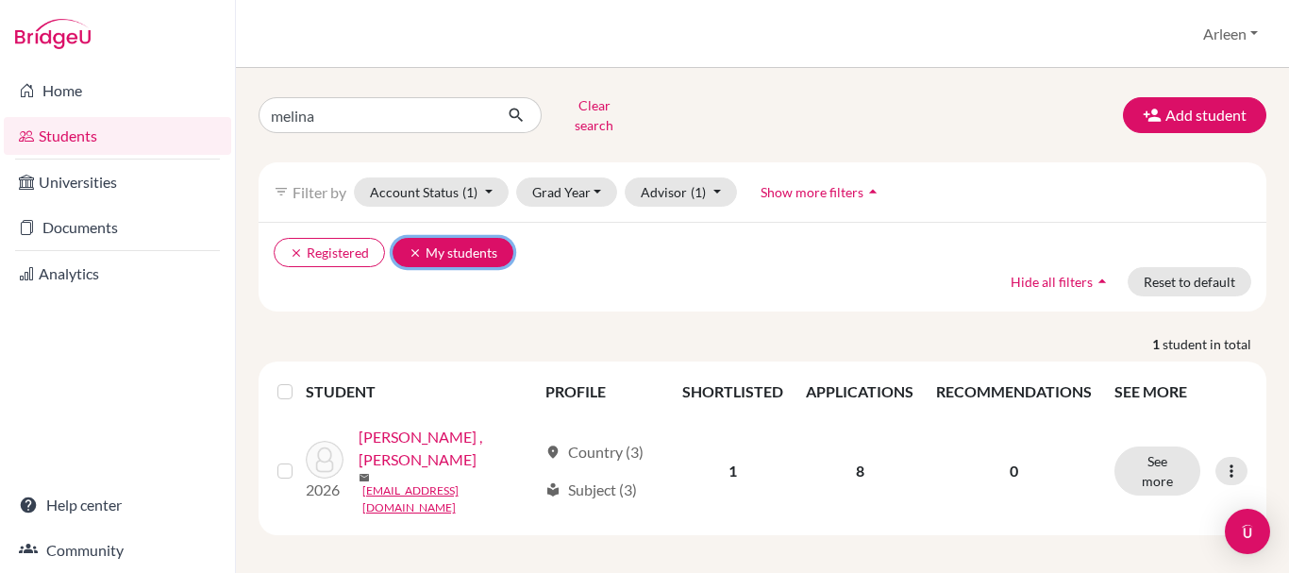
click at [410, 246] on icon "clear" at bounding box center [414, 252] width 13 height 13
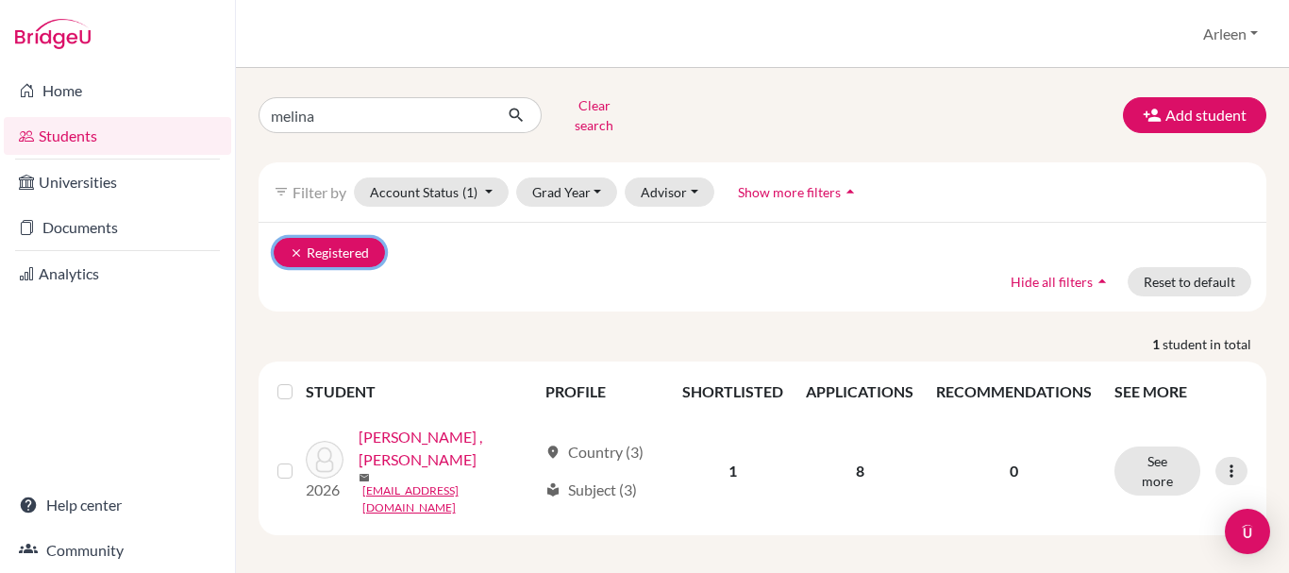
click at [294, 247] on button "clear Registered" at bounding box center [329, 252] width 111 height 29
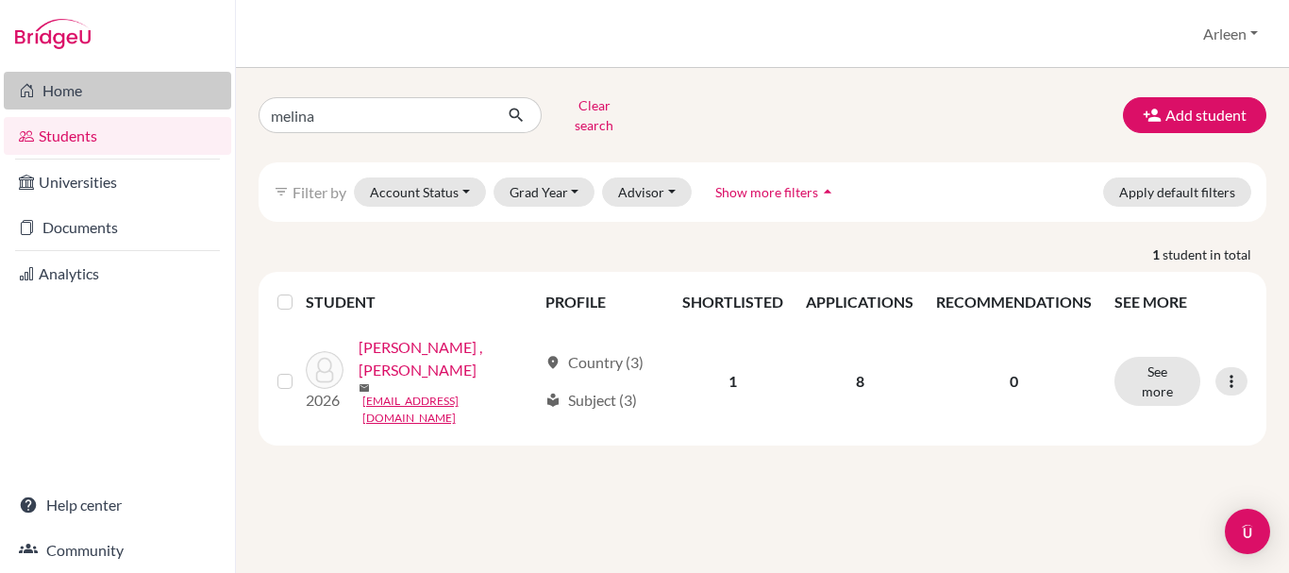
click at [90, 81] on link "Home" at bounding box center [117, 91] width 227 height 38
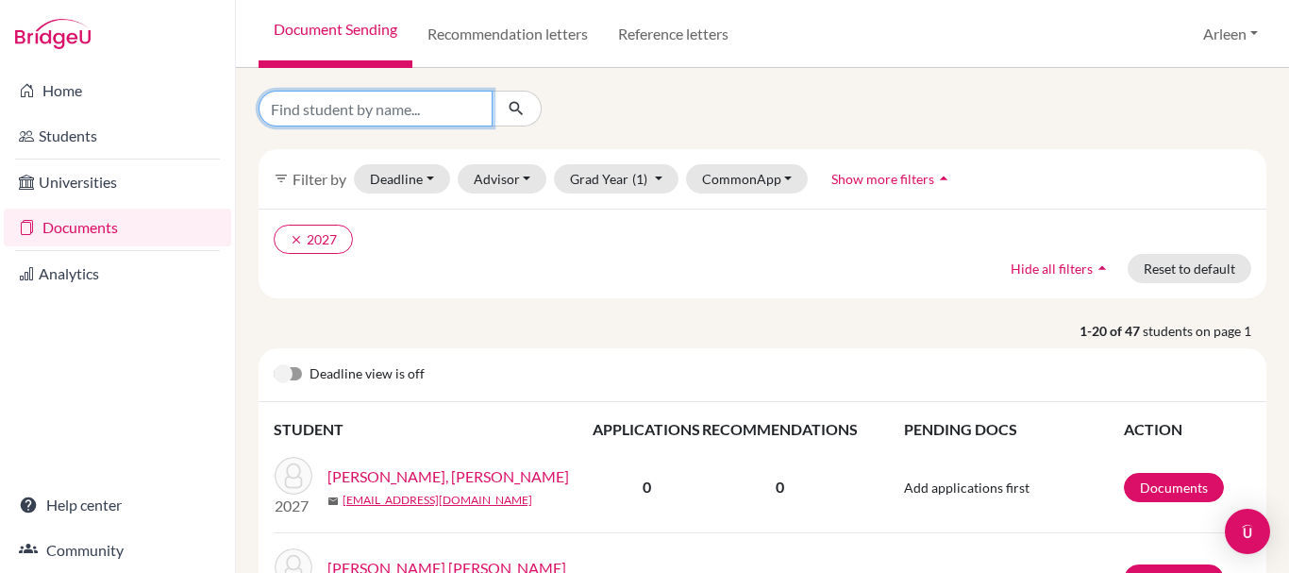
click at [429, 112] on input "Find student by name..." at bounding box center [375, 109] width 234 height 36
type input "[PERSON_NAME]"
click button "submit" at bounding box center [516, 109] width 50 height 36
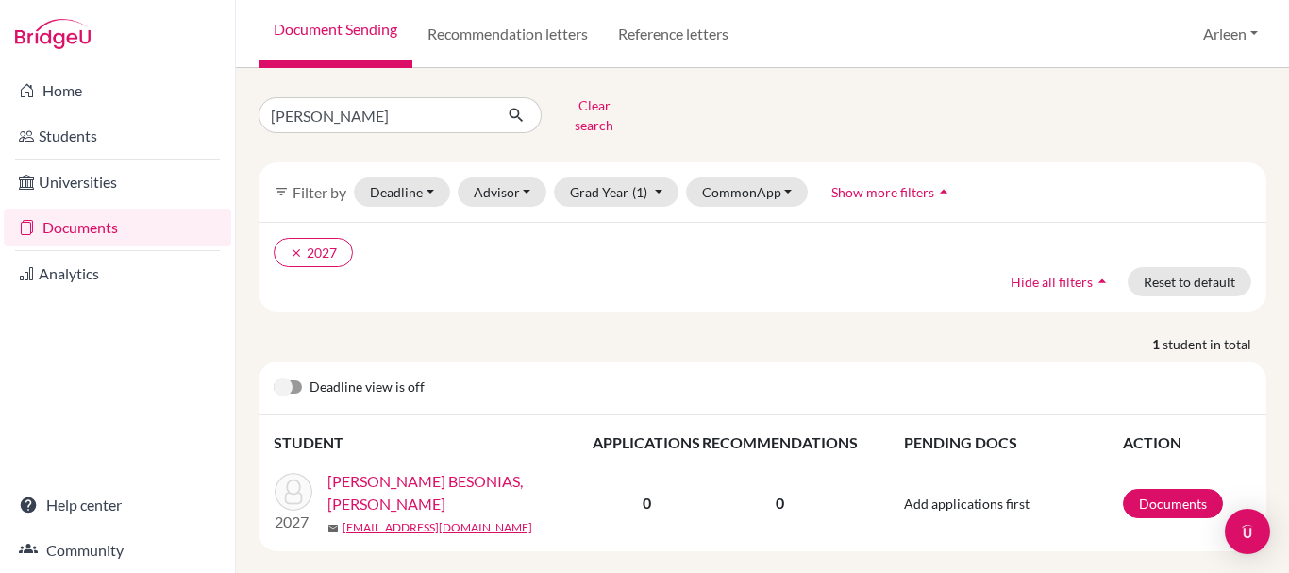
click at [376, 473] on link "[PERSON_NAME] BESONIAS, [PERSON_NAME]" at bounding box center [465, 492] width 277 height 45
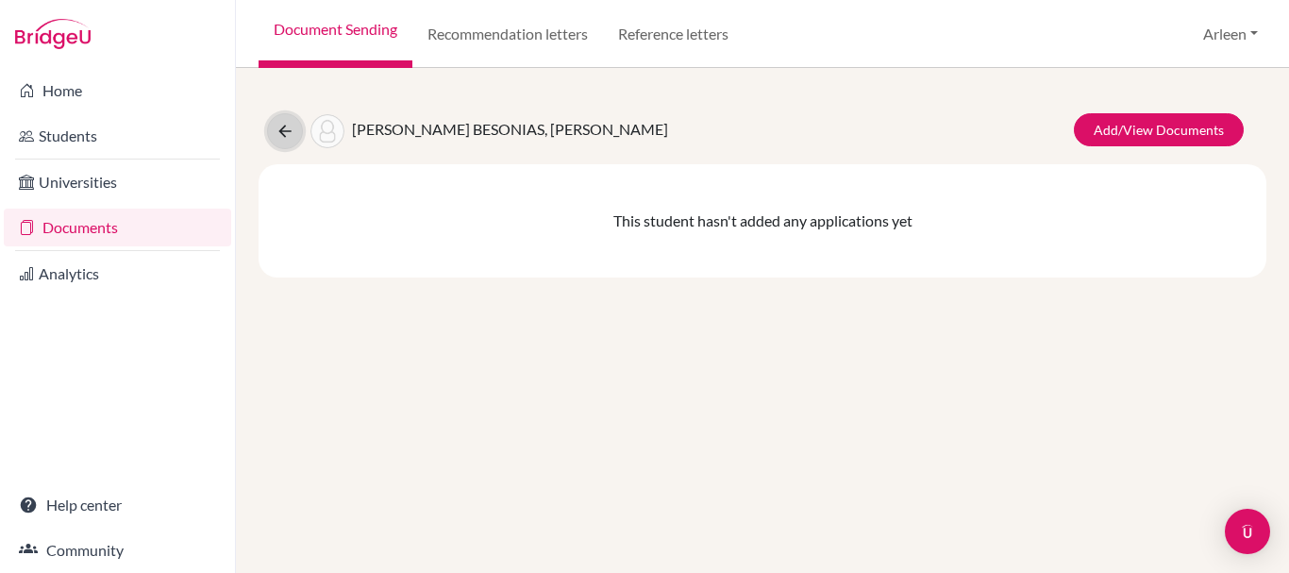
click at [277, 125] on icon at bounding box center [284, 131] width 19 height 19
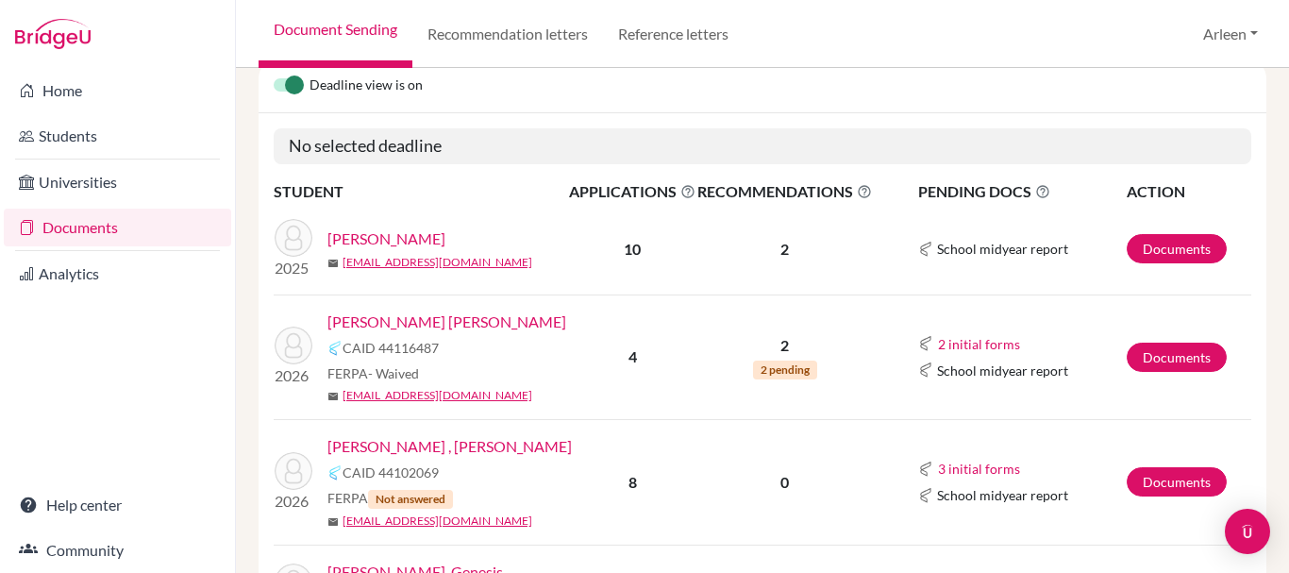
scroll to position [283, 0]
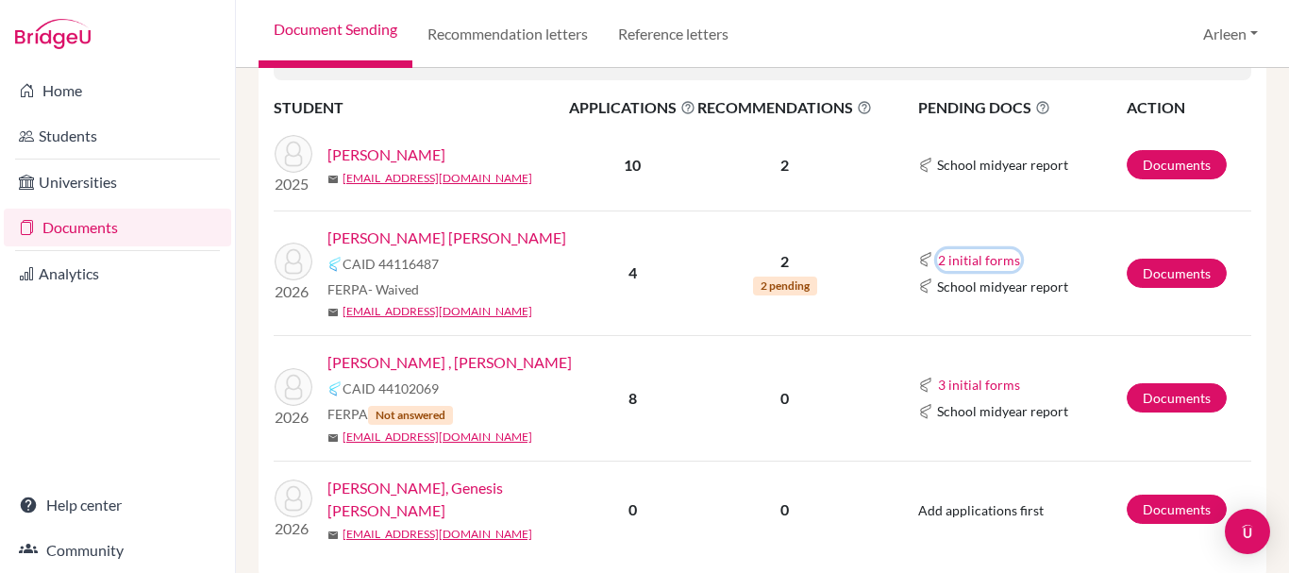
click at [957, 257] on button "2 initial forms" at bounding box center [979, 260] width 84 height 22
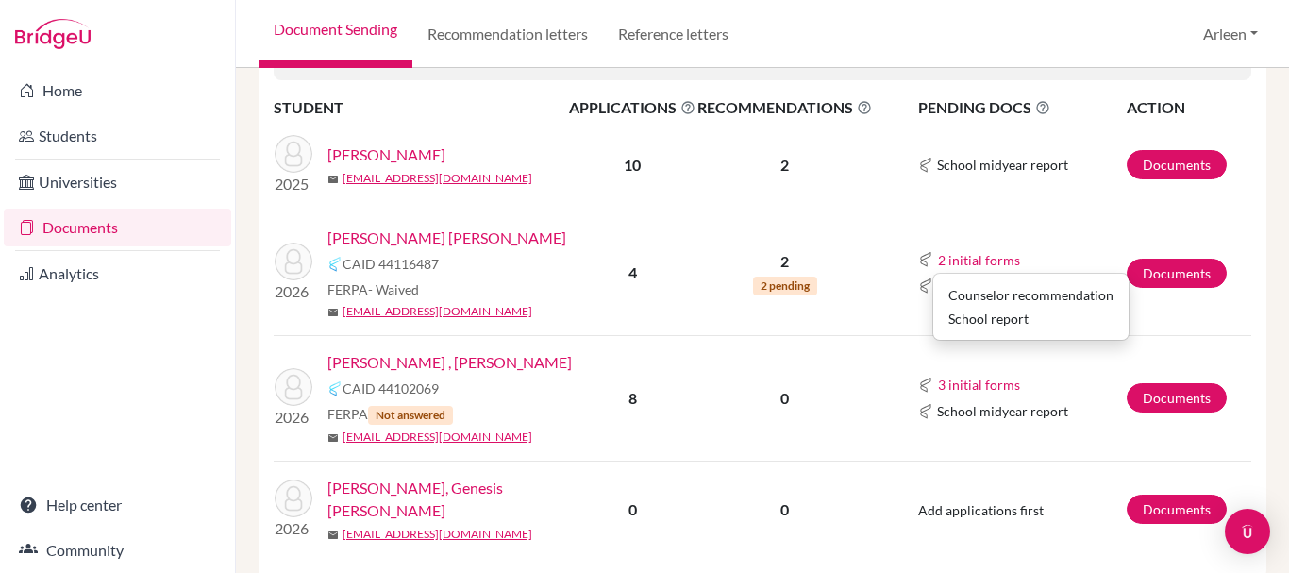
click at [832, 292] on td "2 2 pending" at bounding box center [784, 272] width 176 height 125
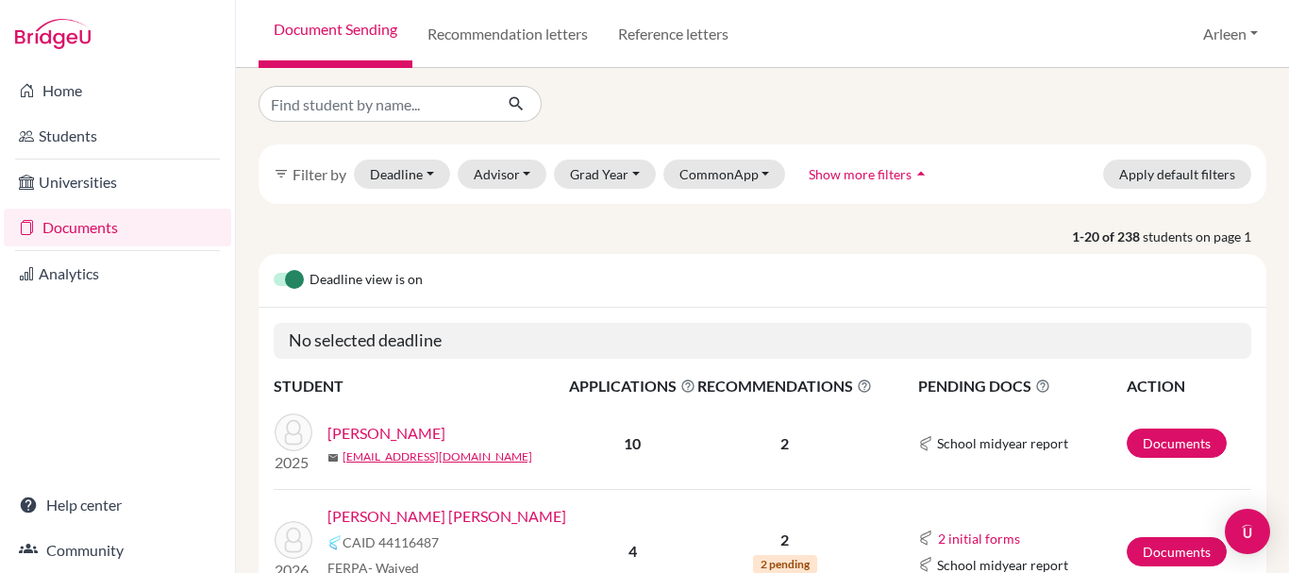
scroll to position [0, 0]
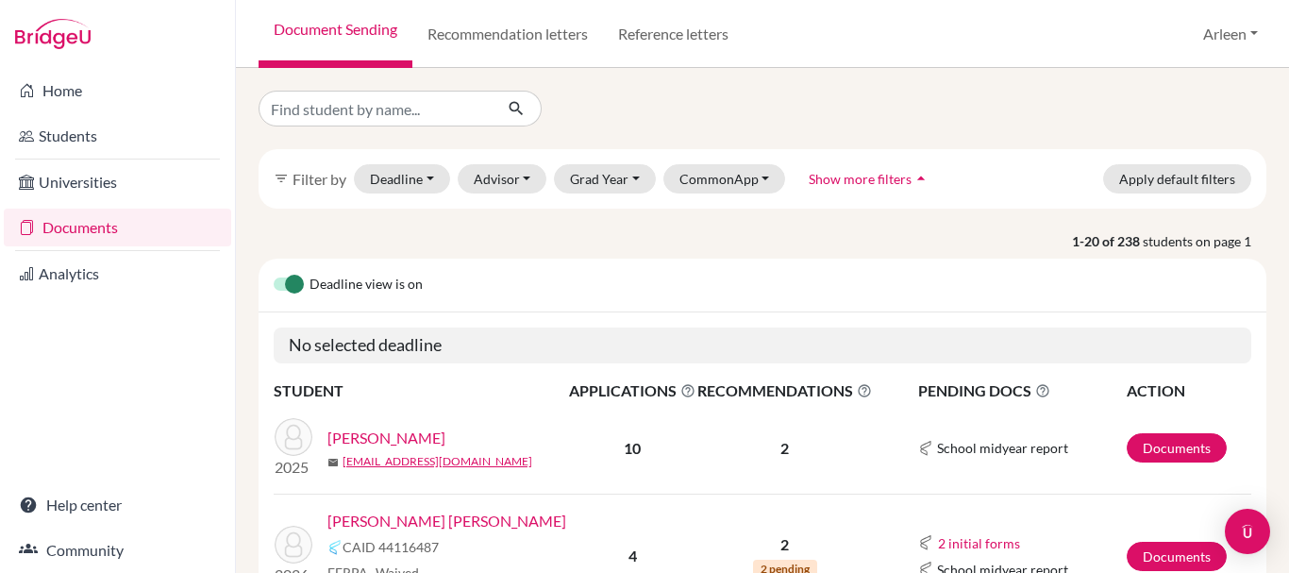
click at [84, 235] on link "Documents" at bounding box center [117, 227] width 227 height 38
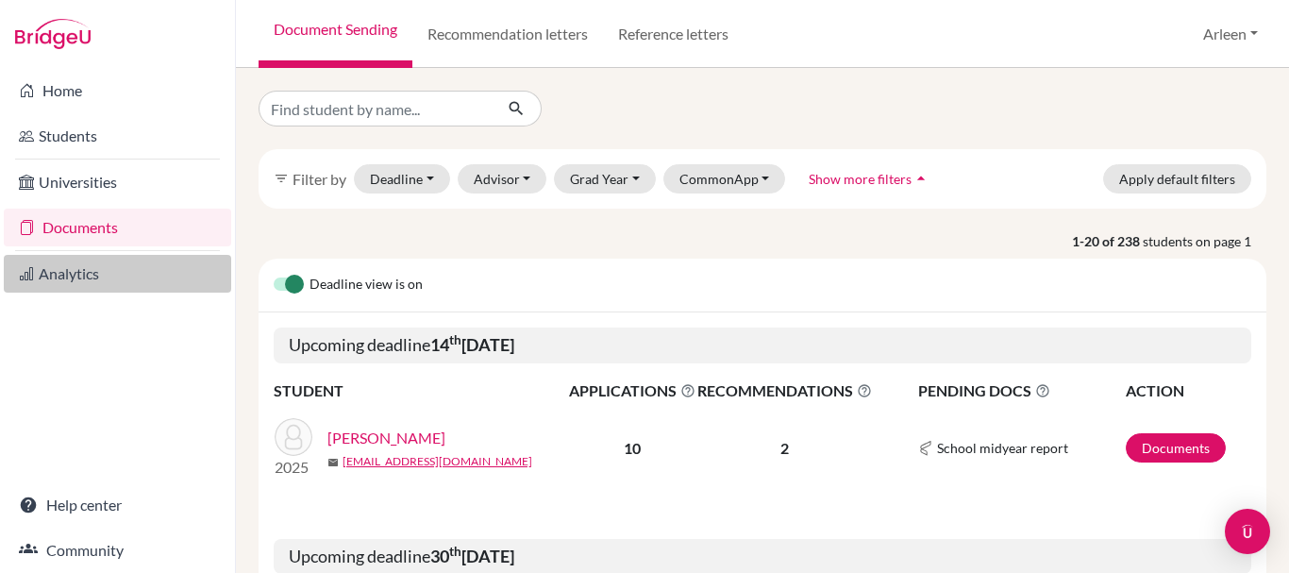
click at [108, 273] on link "Analytics" at bounding box center [117, 274] width 227 height 38
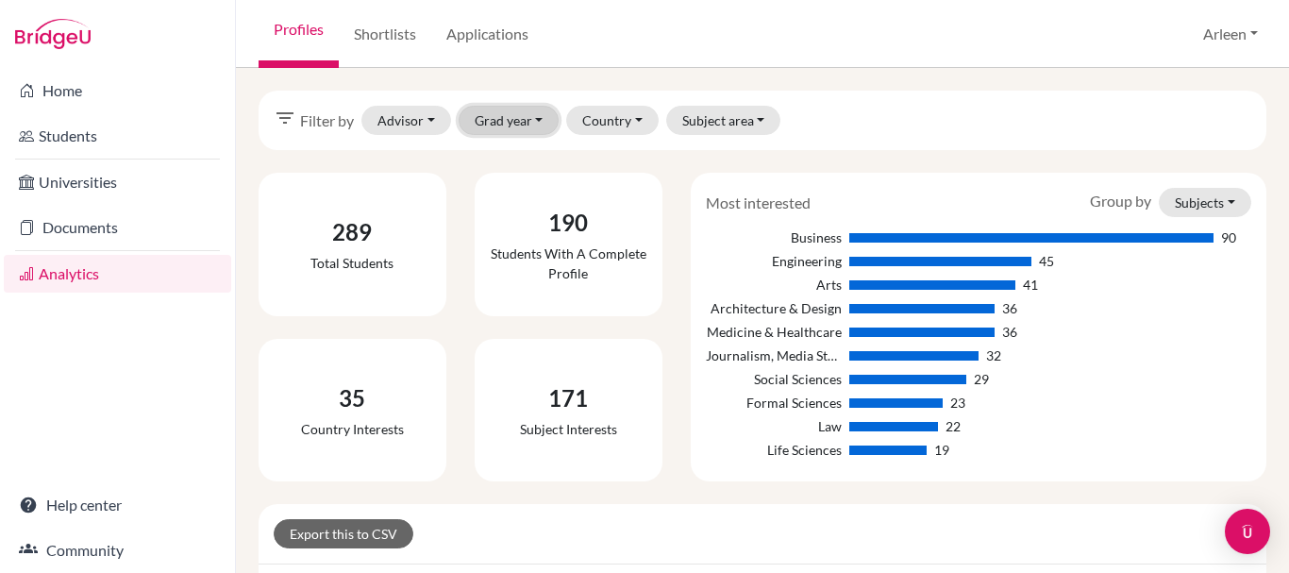
click at [531, 109] on button "Grad year" at bounding box center [508, 120] width 101 height 29
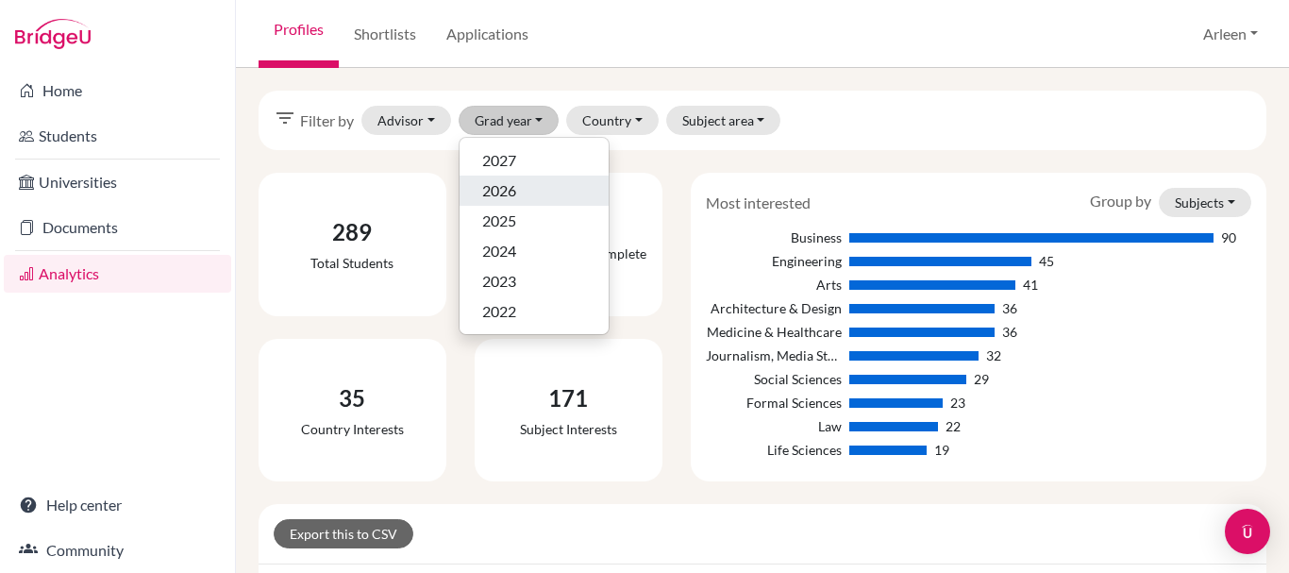
click at [528, 184] on div "2026" at bounding box center [534, 190] width 104 height 23
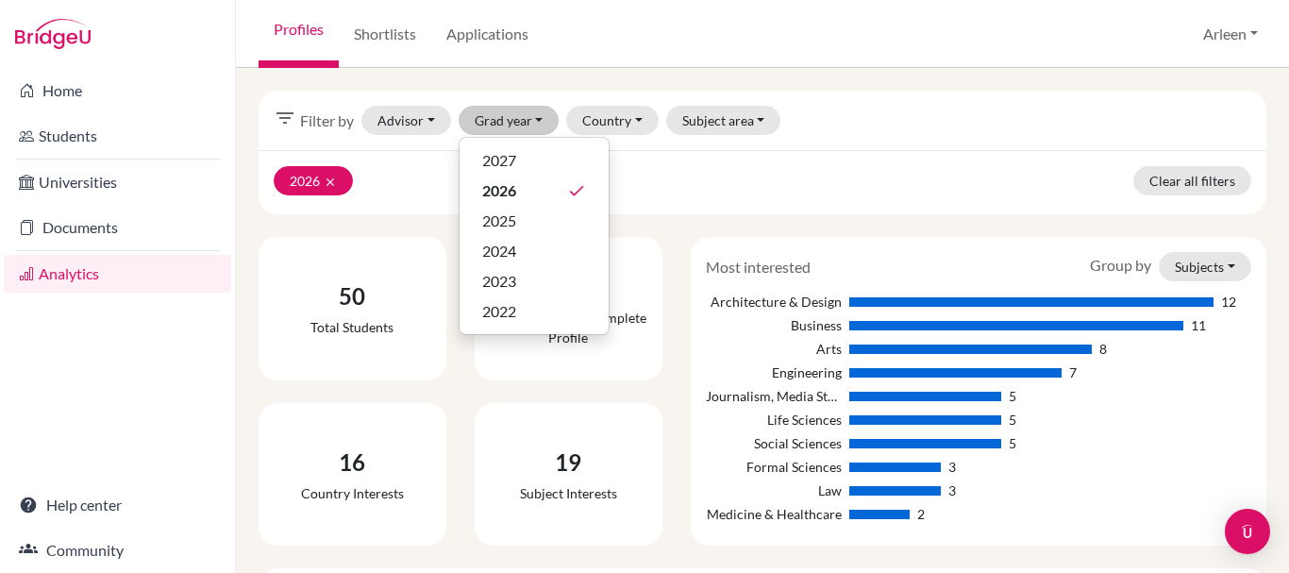
click at [799, 208] on div "2026 clear Clear all filters" at bounding box center [761, 182] width 1007 height 64
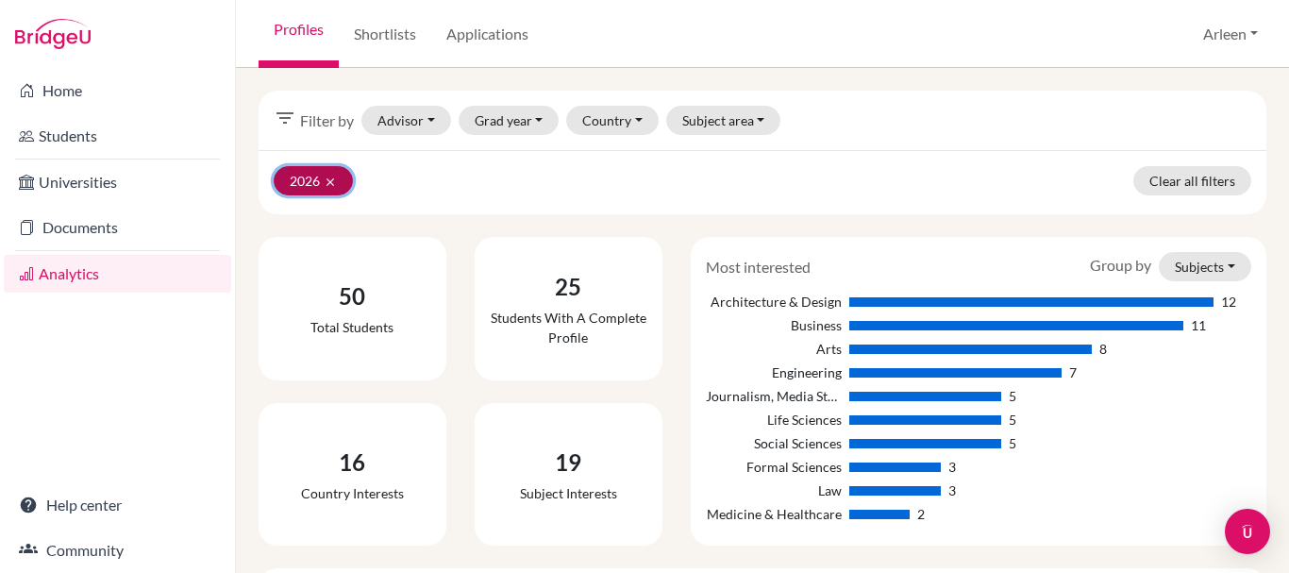
click at [331, 182] on icon "clear" at bounding box center [330, 181] width 13 height 13
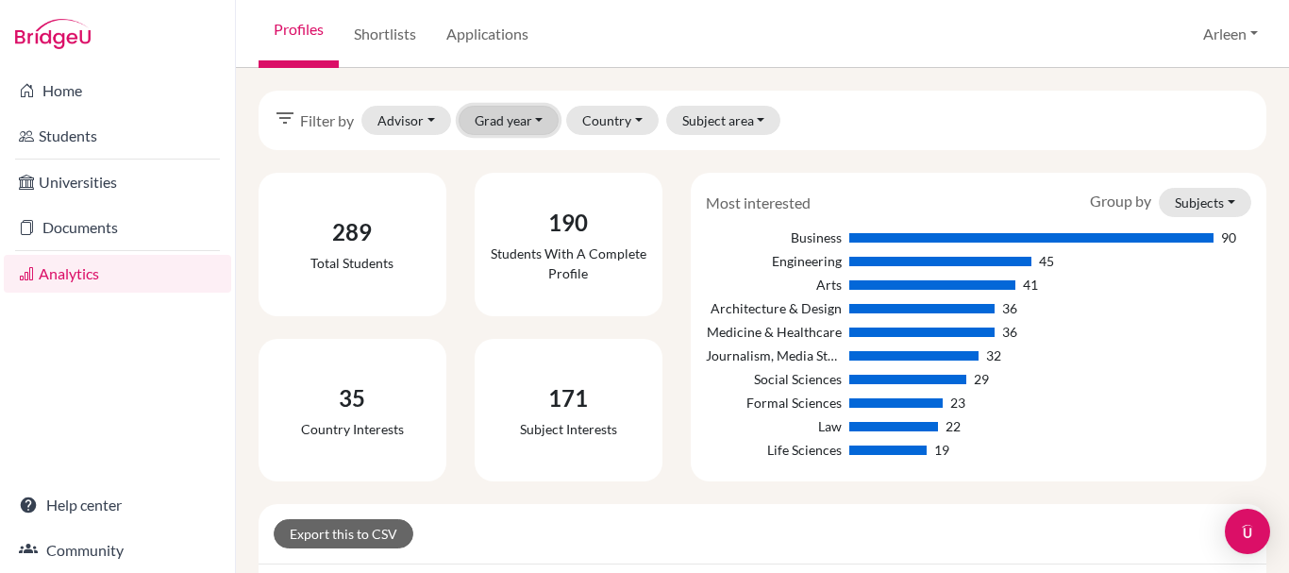
click at [524, 127] on button "Grad year" at bounding box center [508, 120] width 101 height 29
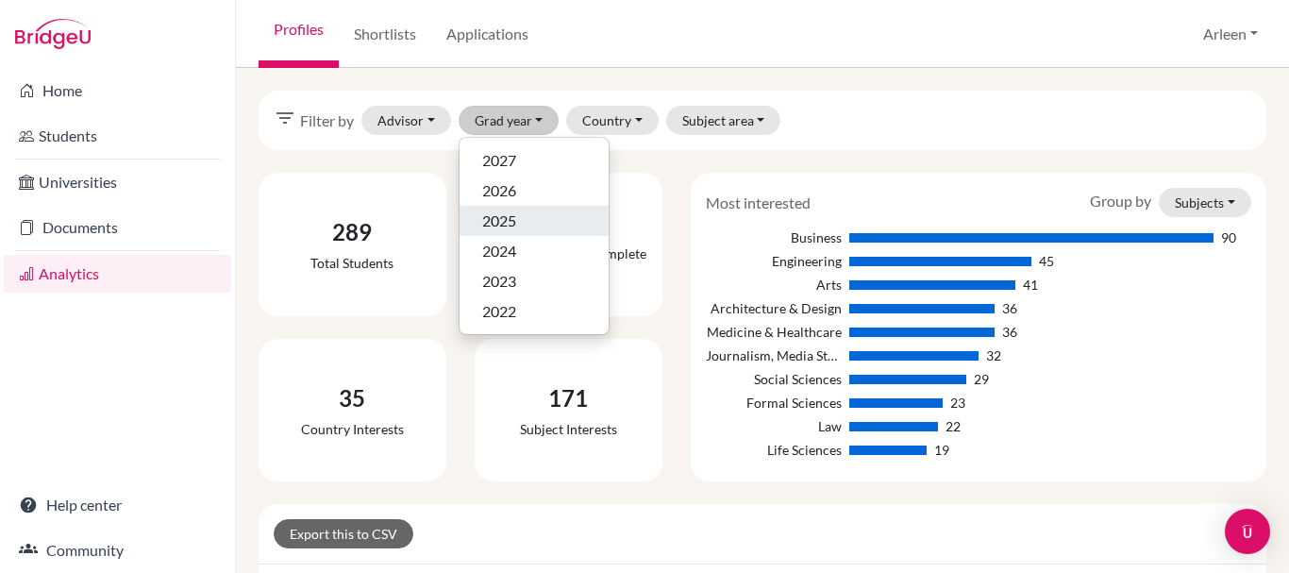
click at [529, 218] on div "2025" at bounding box center [534, 220] width 104 height 23
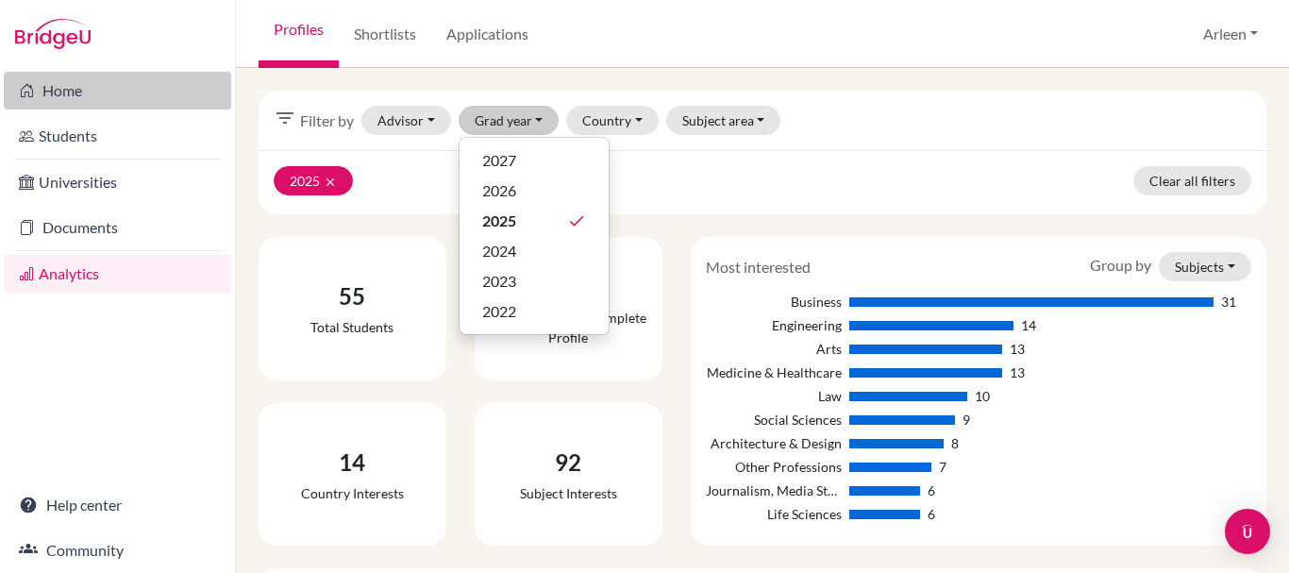
click at [85, 96] on link "Home" at bounding box center [117, 91] width 227 height 38
